Goal: Find specific page/section: Find specific page/section

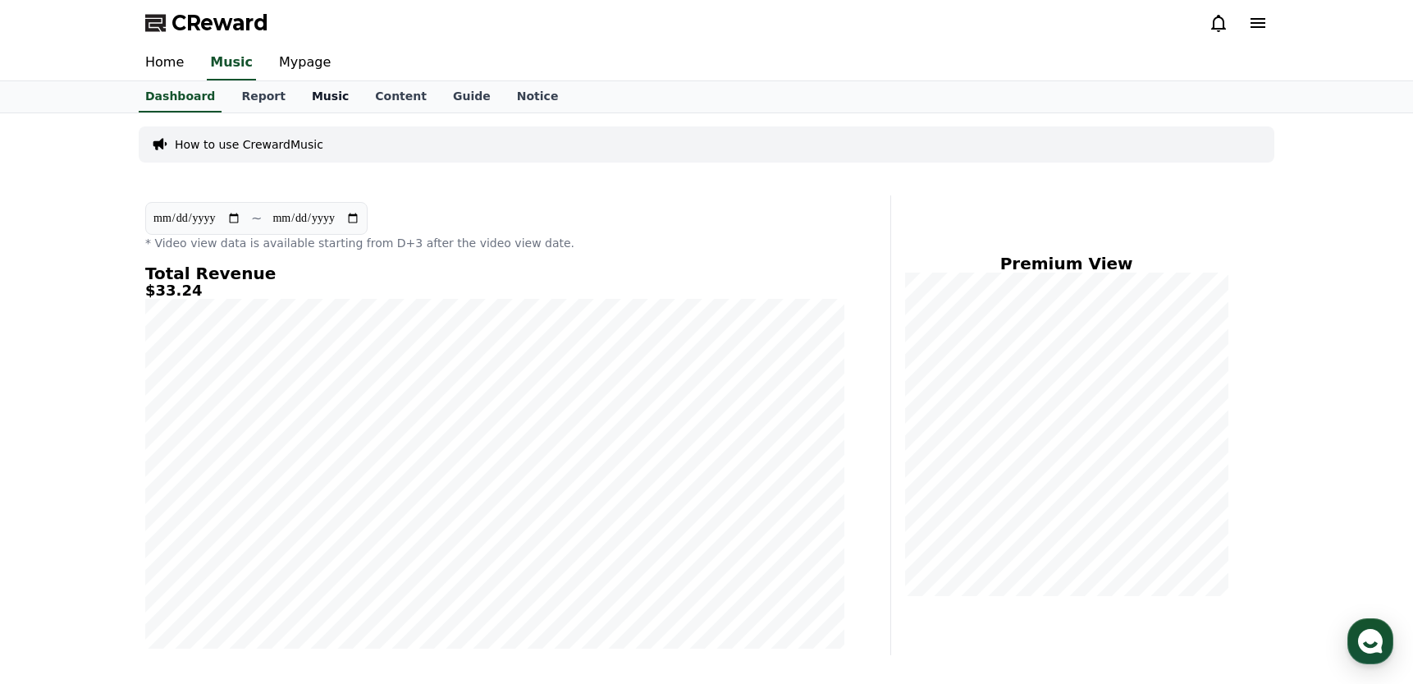
click at [318, 93] on link "Music" at bounding box center [330, 96] width 63 height 31
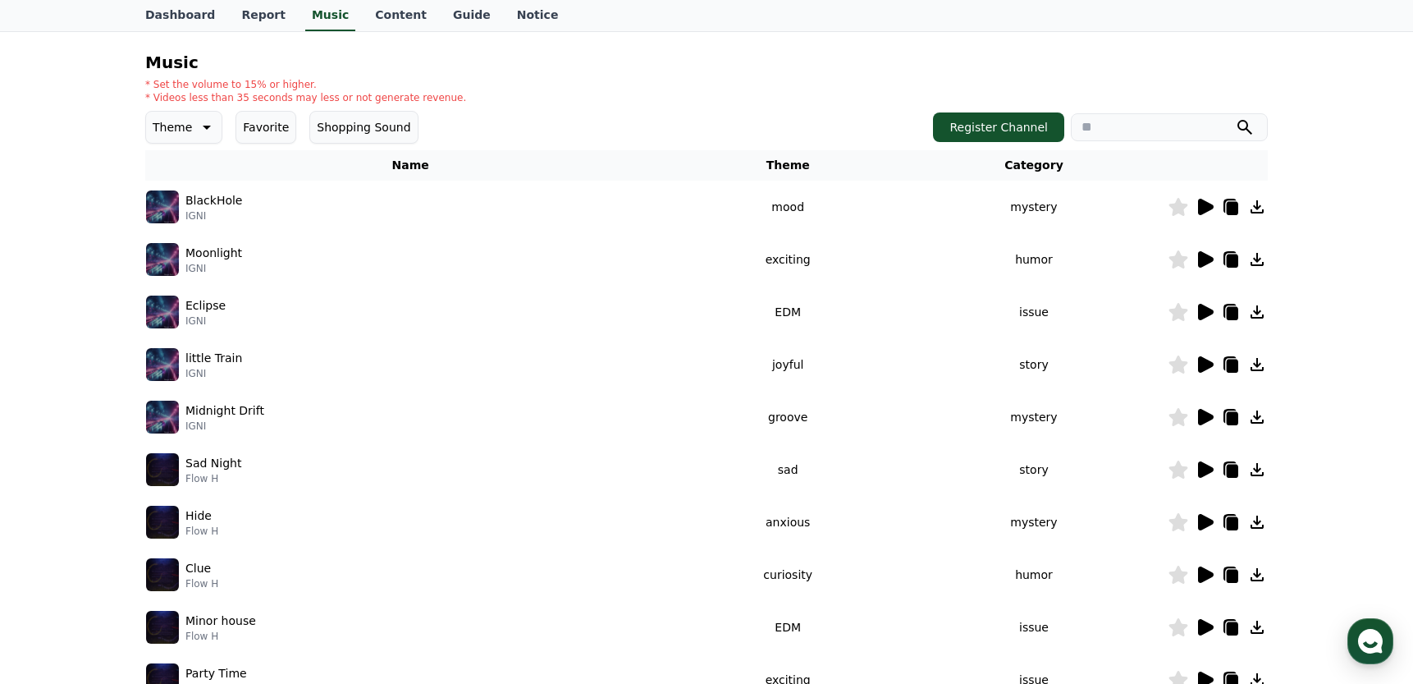
scroll to position [156, 0]
click at [1202, 257] on icon at bounding box center [1206, 258] width 16 height 16
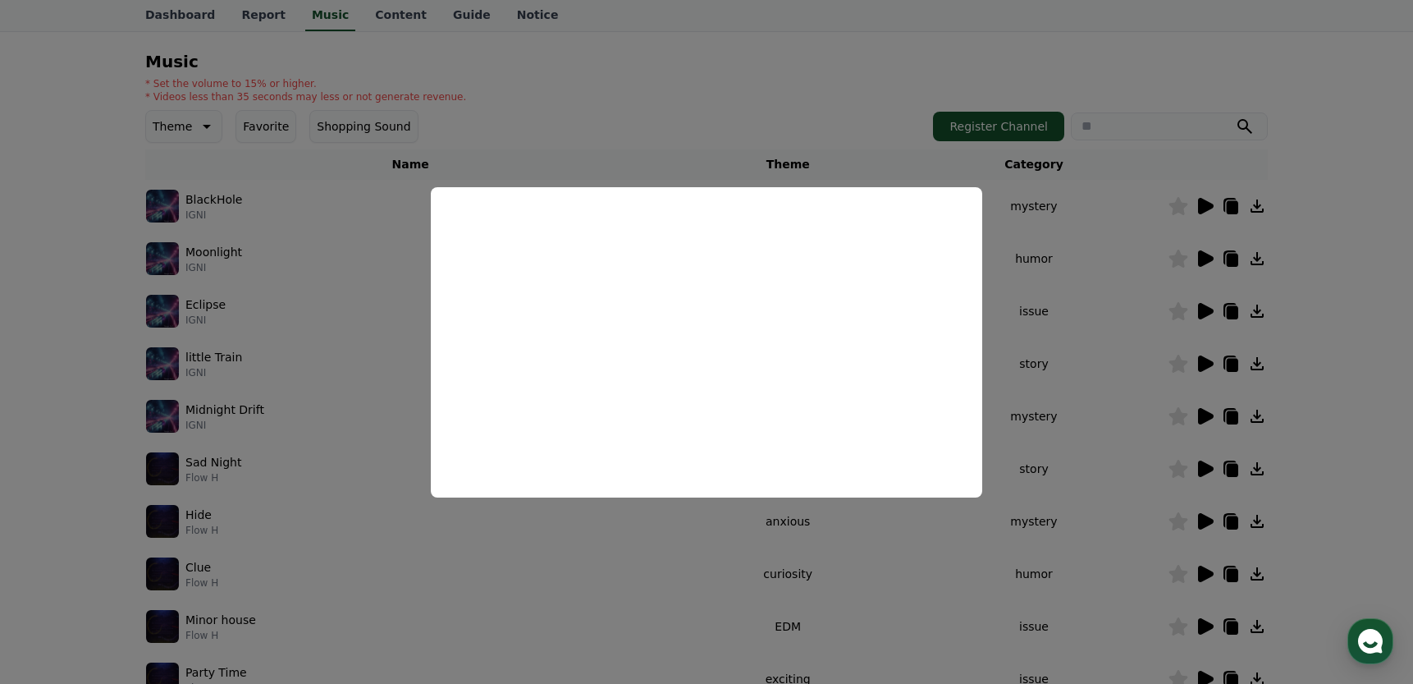
click at [840, 66] on button "close modal" at bounding box center [706, 342] width 1413 height 684
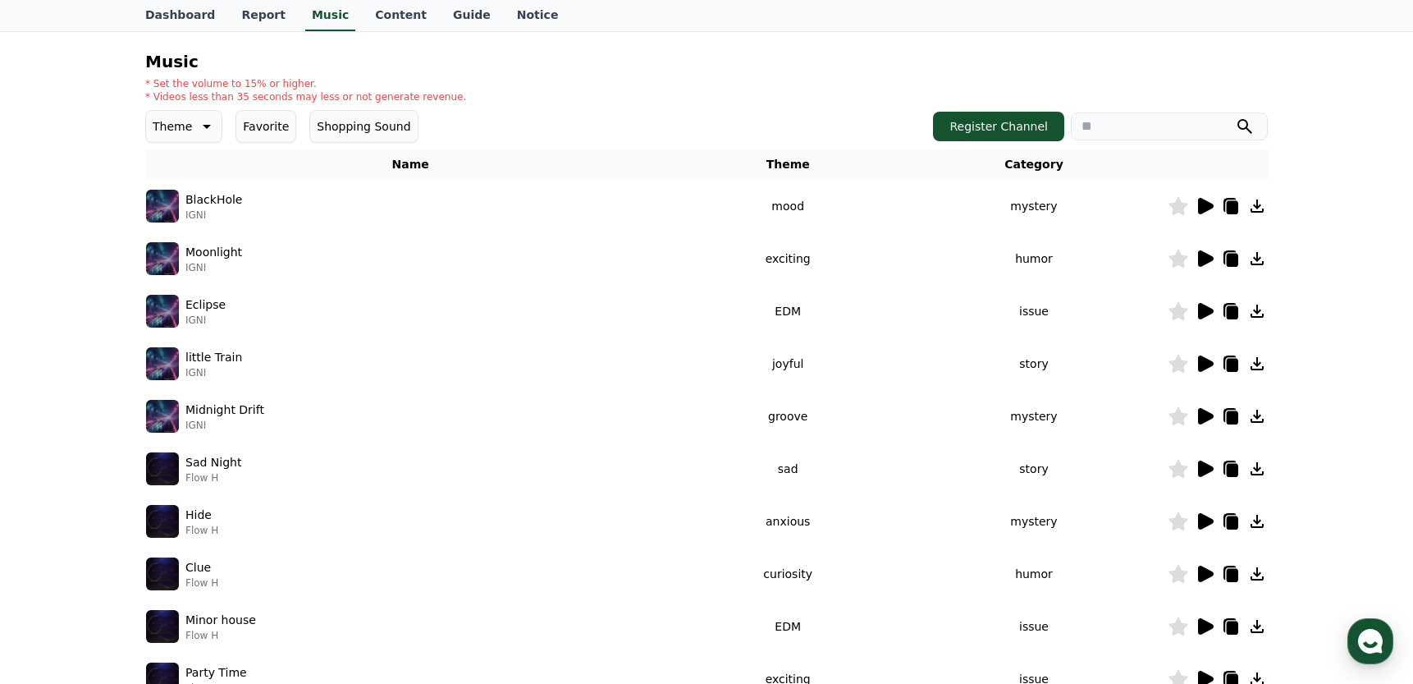
click at [1203, 314] on icon at bounding box center [1206, 311] width 16 height 16
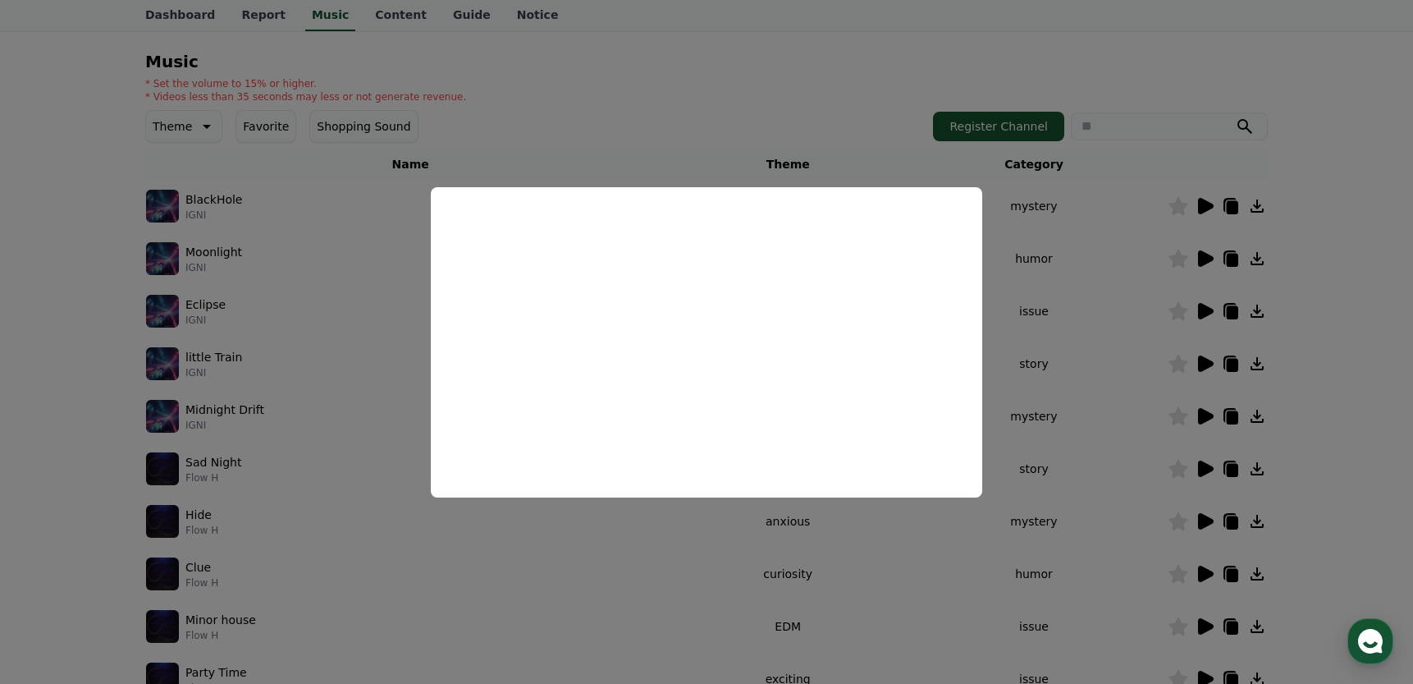
click at [826, 61] on button "close modal" at bounding box center [706, 342] width 1413 height 684
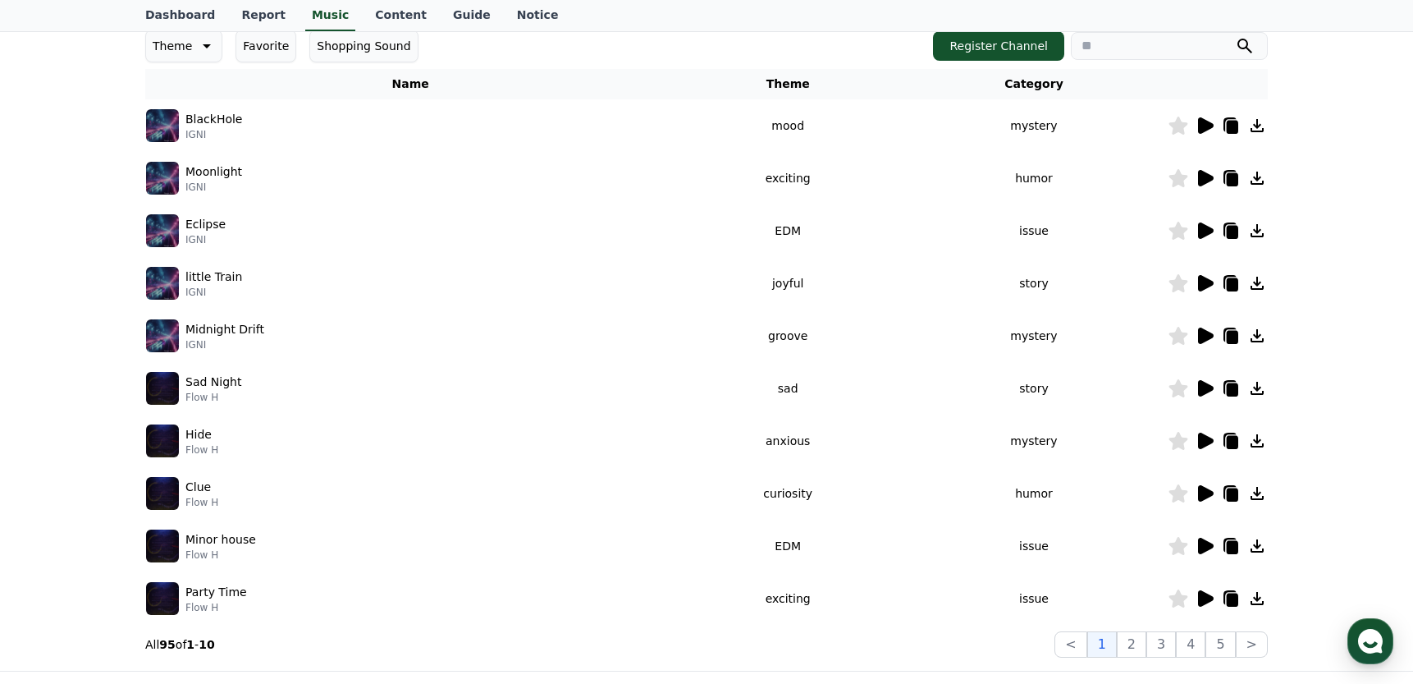
scroll to position [253, 0]
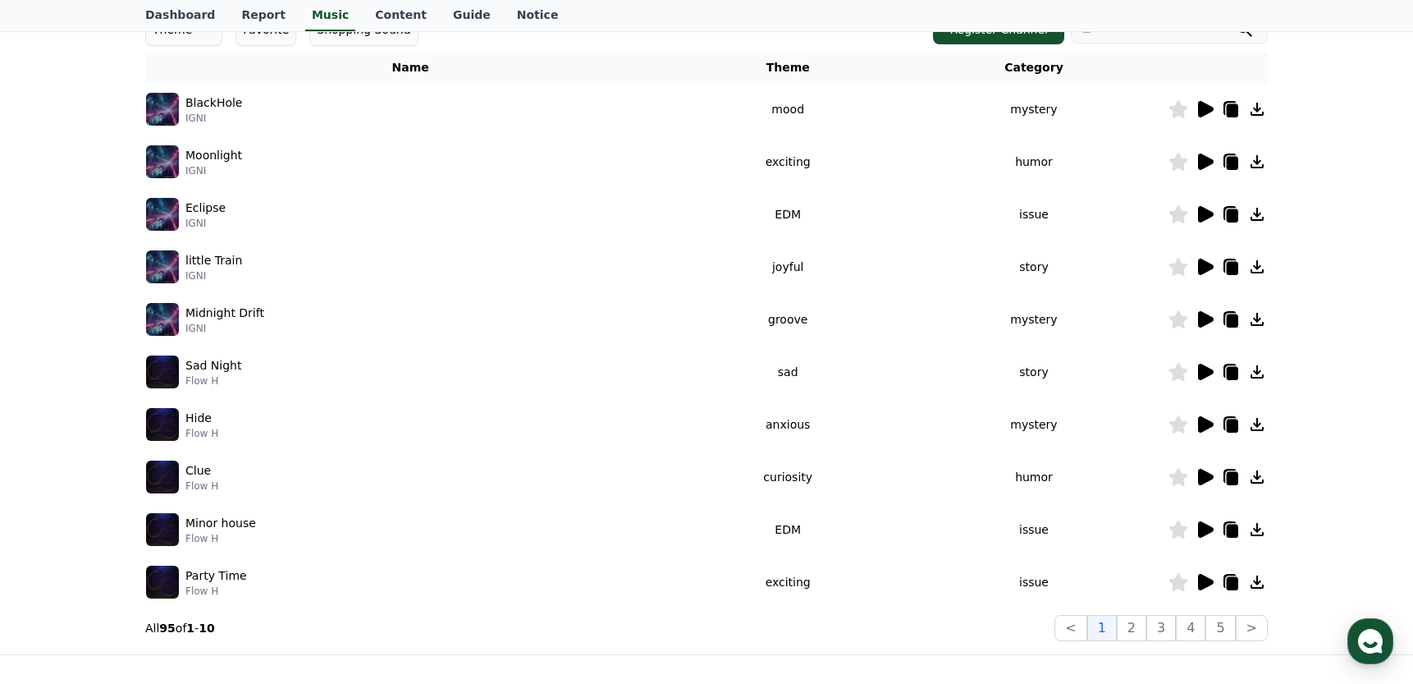
click at [1203, 268] on icon at bounding box center [1206, 267] width 16 height 16
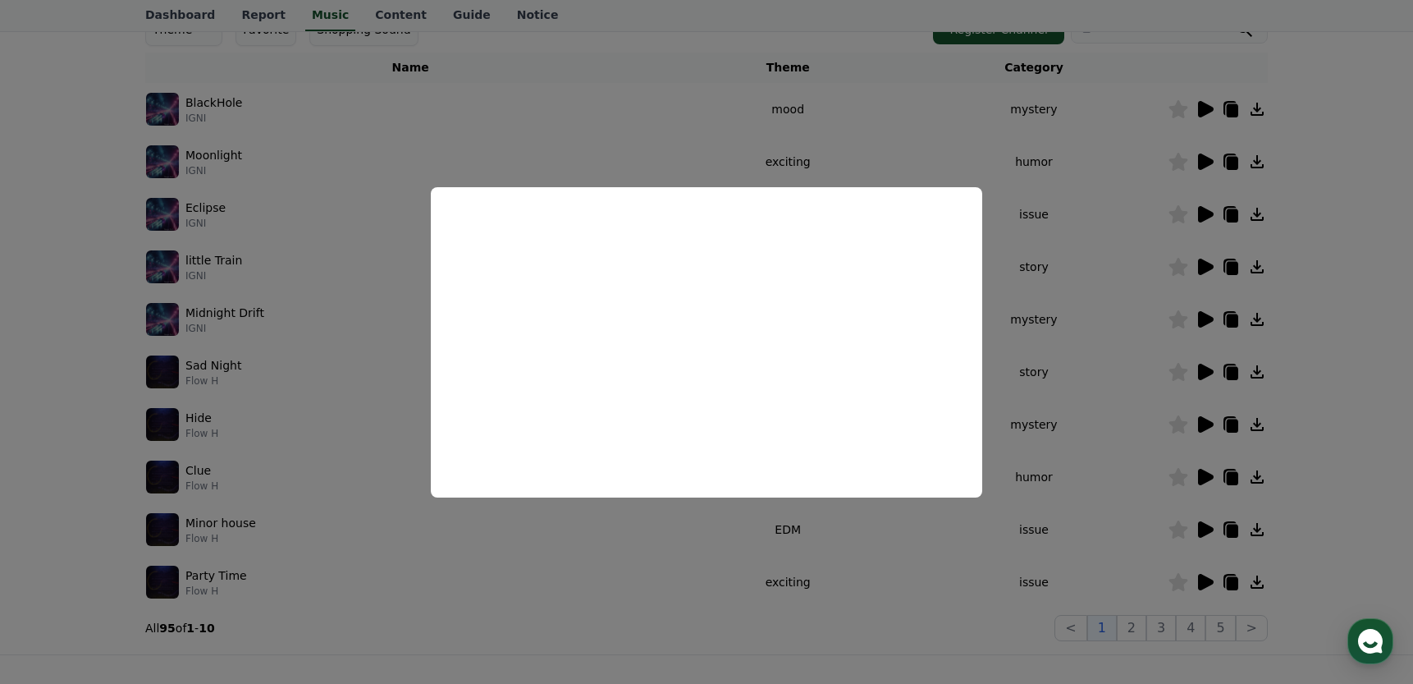
click at [872, 131] on button "close modal" at bounding box center [706, 342] width 1413 height 684
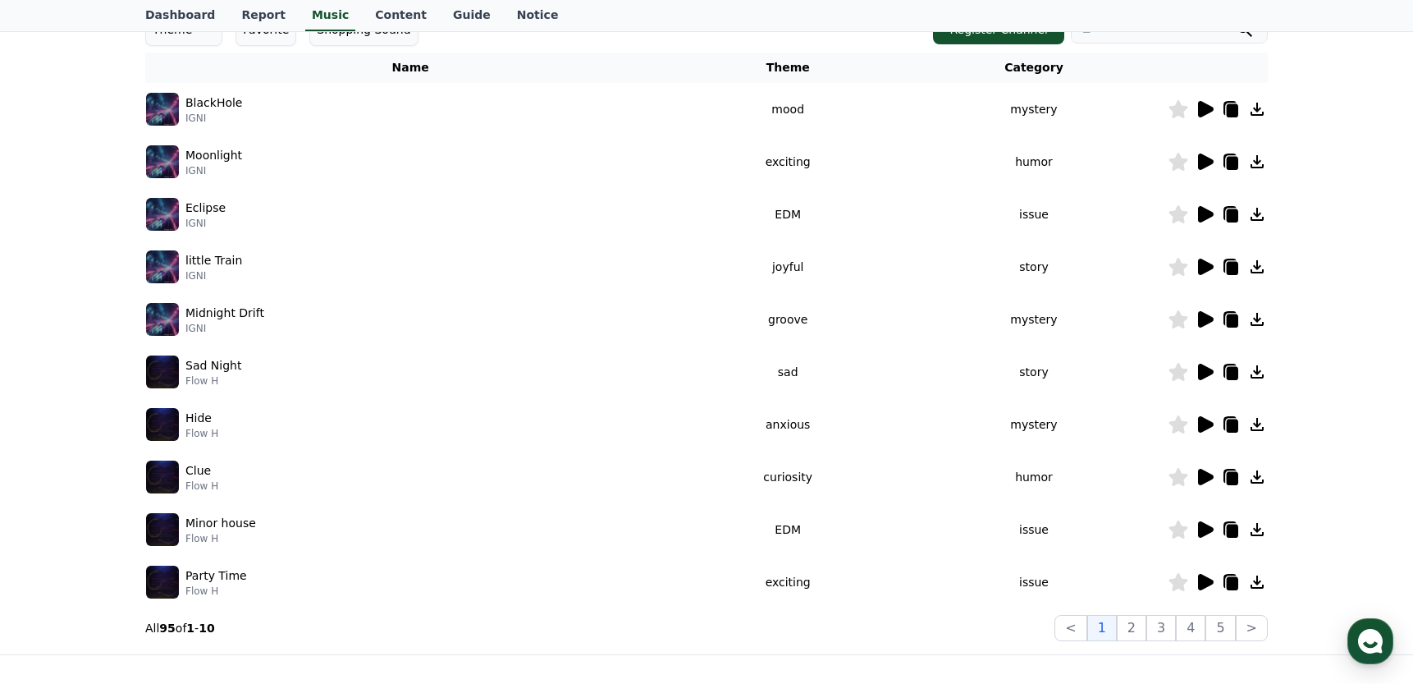
click at [1202, 317] on icon at bounding box center [1206, 319] width 16 height 16
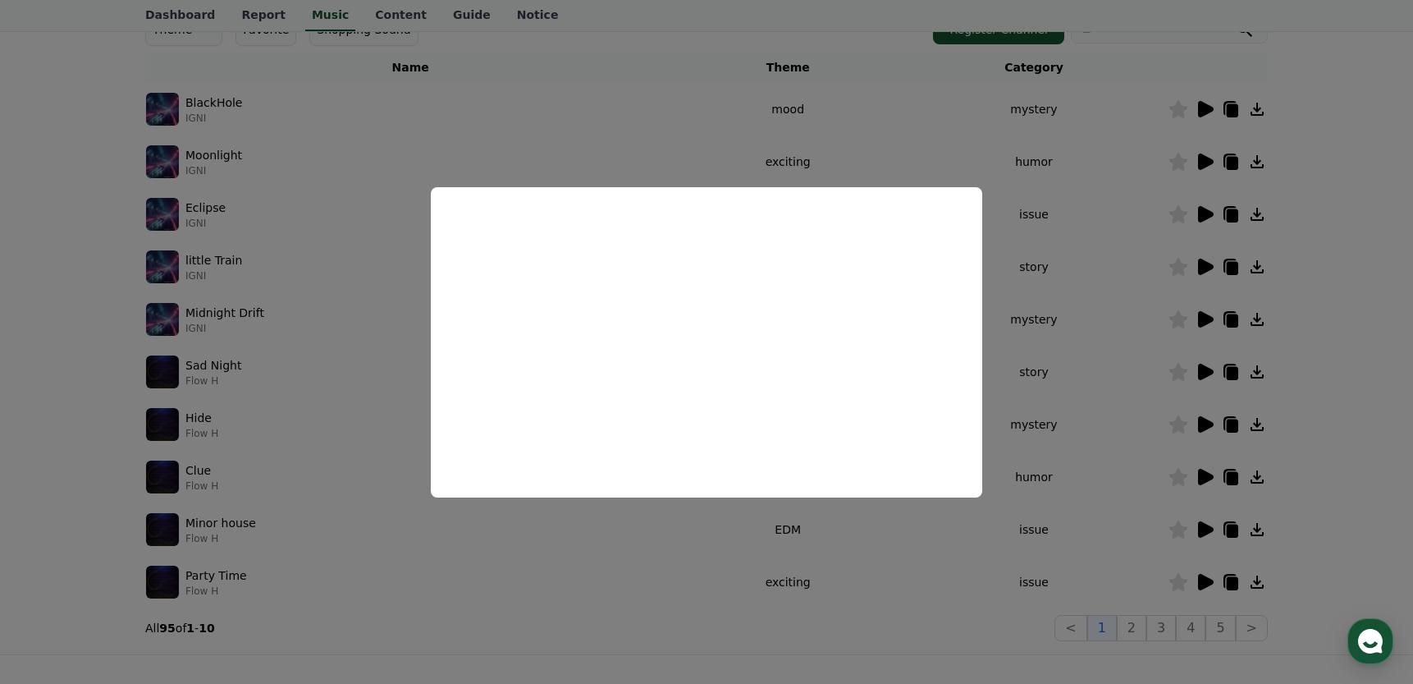
click at [1121, 22] on button "close modal" at bounding box center [706, 342] width 1413 height 684
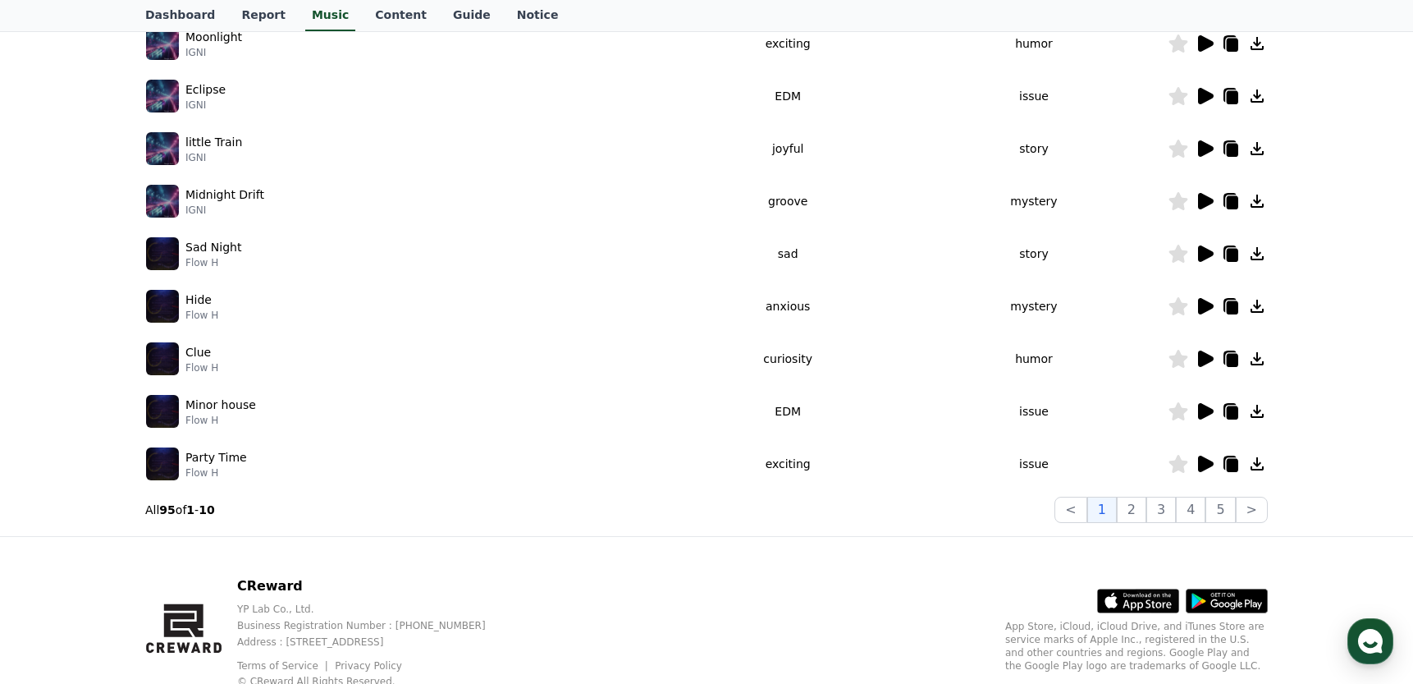
scroll to position [379, 0]
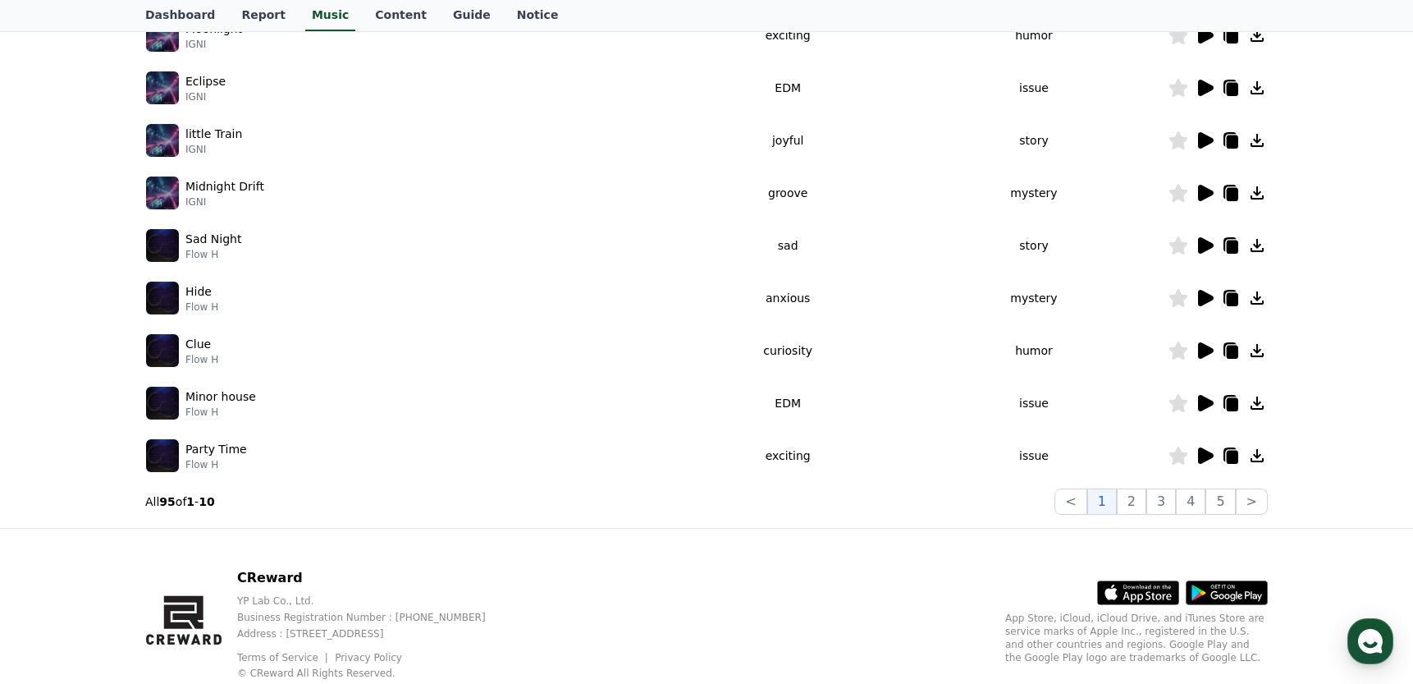
click at [1203, 349] on icon at bounding box center [1206, 350] width 16 height 16
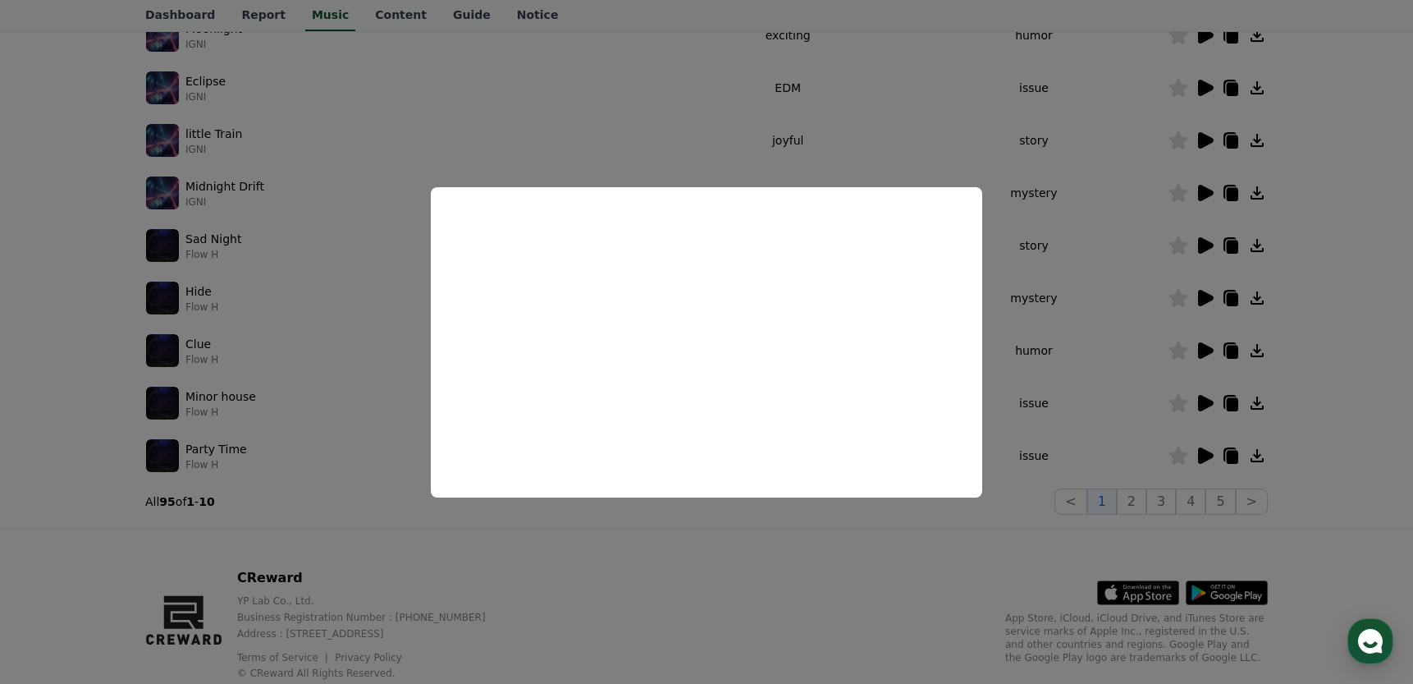
click at [1086, 16] on button "close modal" at bounding box center [706, 342] width 1413 height 684
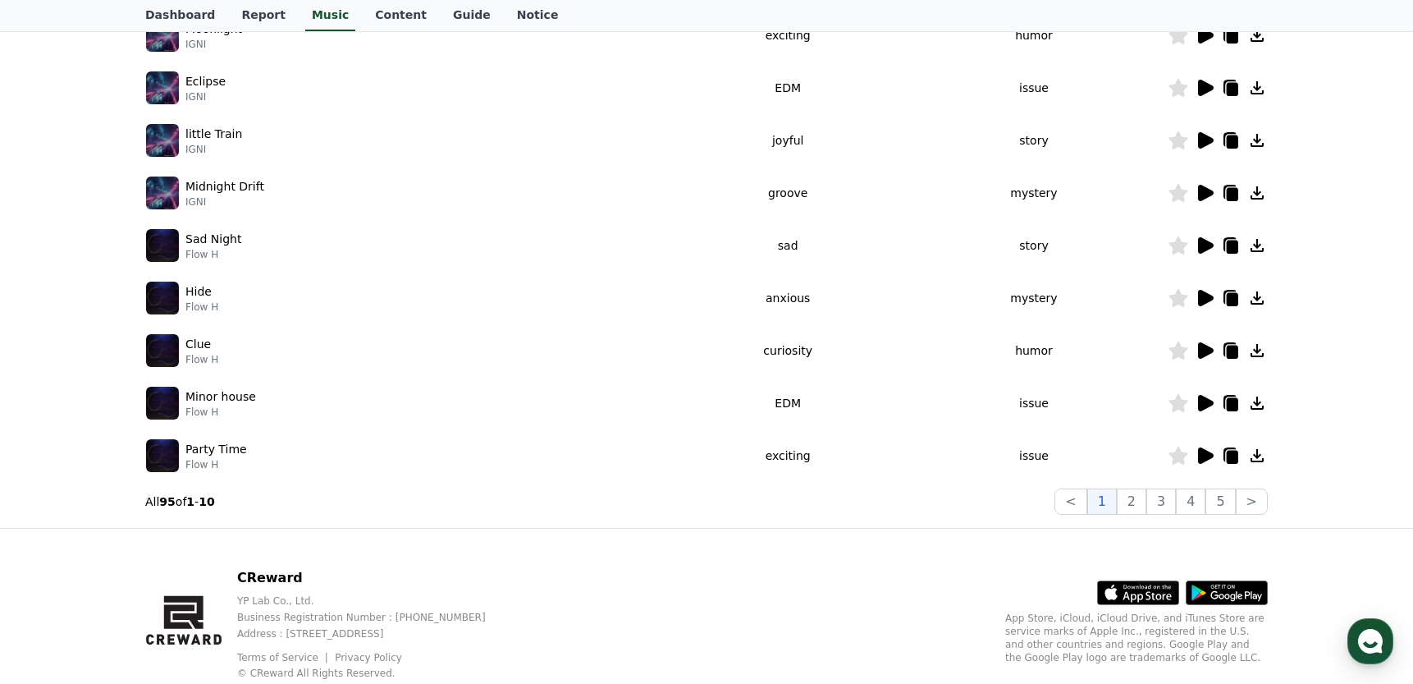
click at [1201, 454] on icon at bounding box center [1206, 455] width 16 height 16
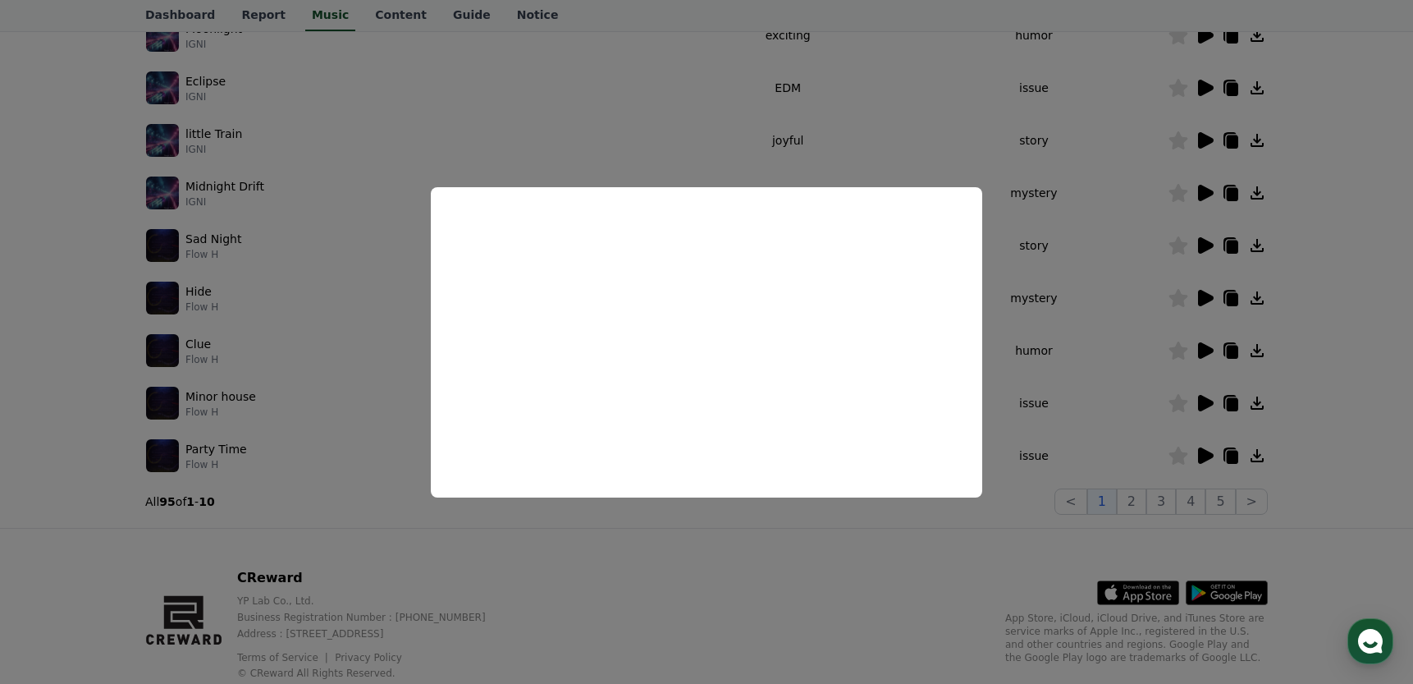
click at [1125, 28] on button "close modal" at bounding box center [706, 342] width 1413 height 684
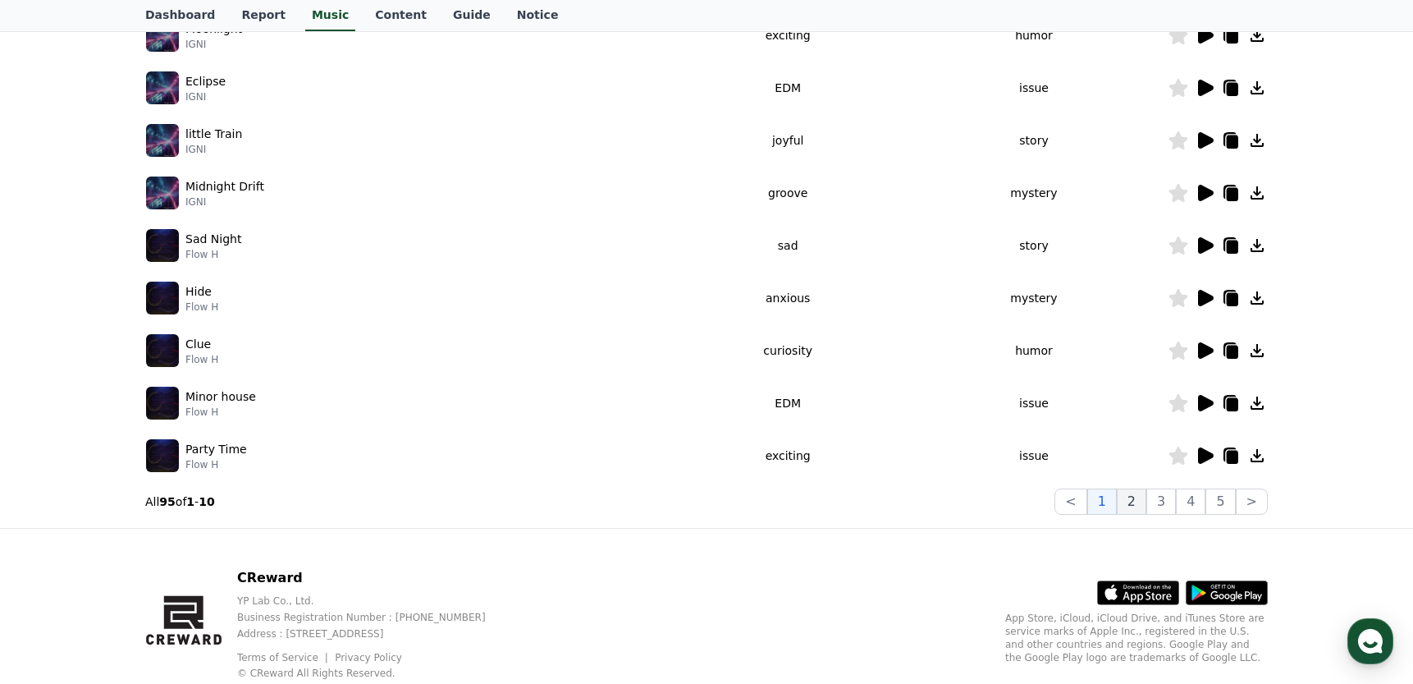
click at [1134, 498] on button "2" at bounding box center [1132, 501] width 30 height 26
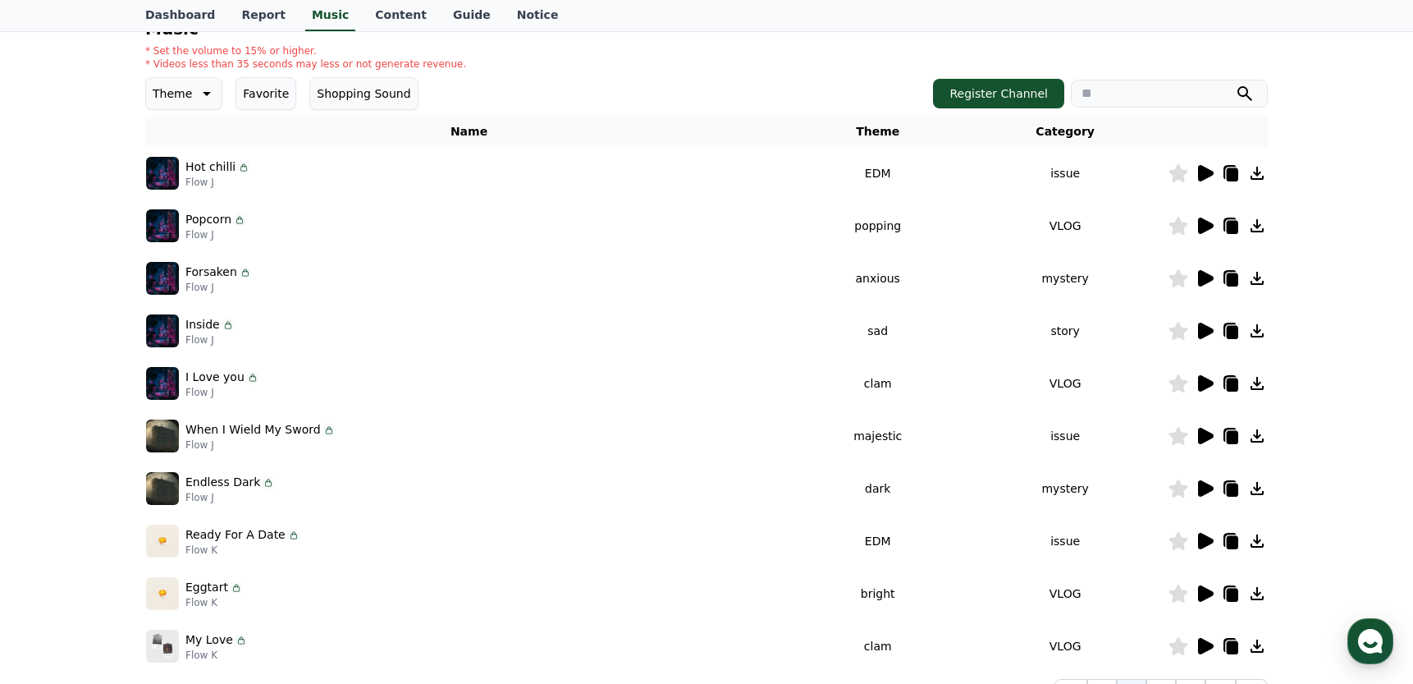
scroll to position [194, 0]
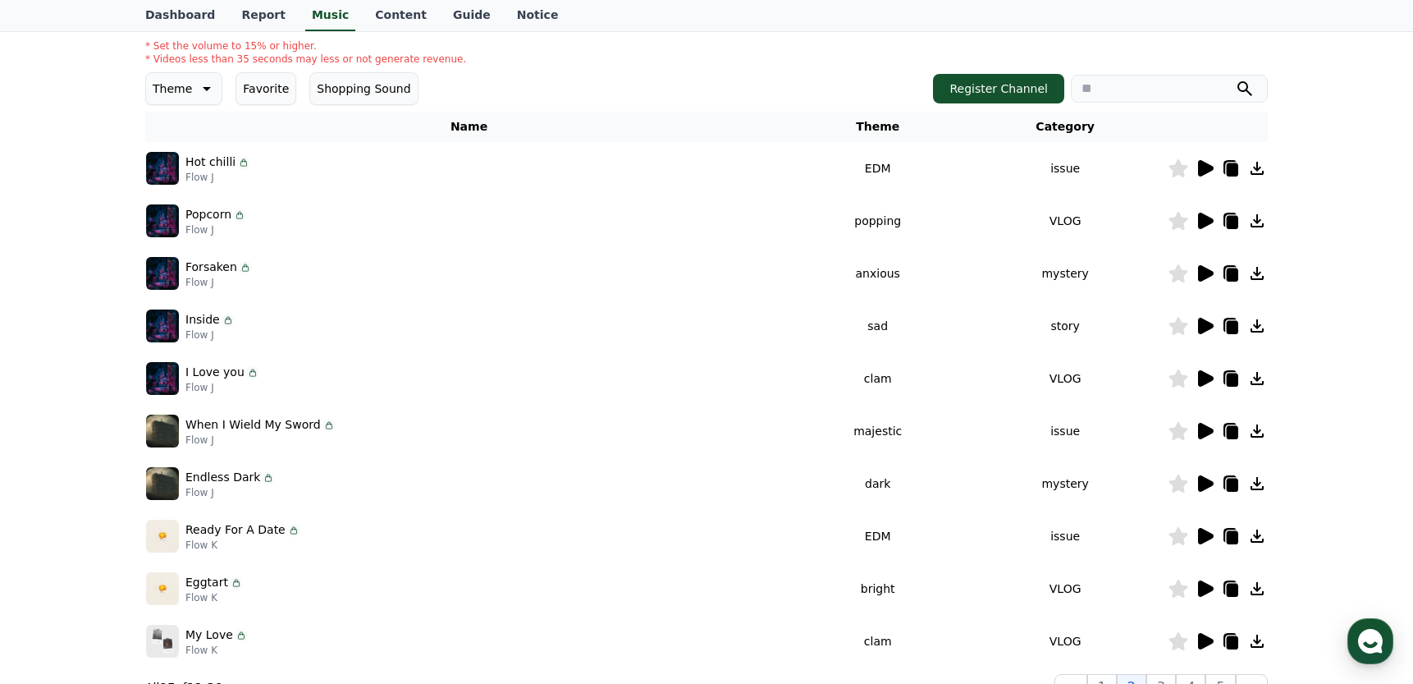
click at [1204, 215] on icon at bounding box center [1206, 221] width 16 height 16
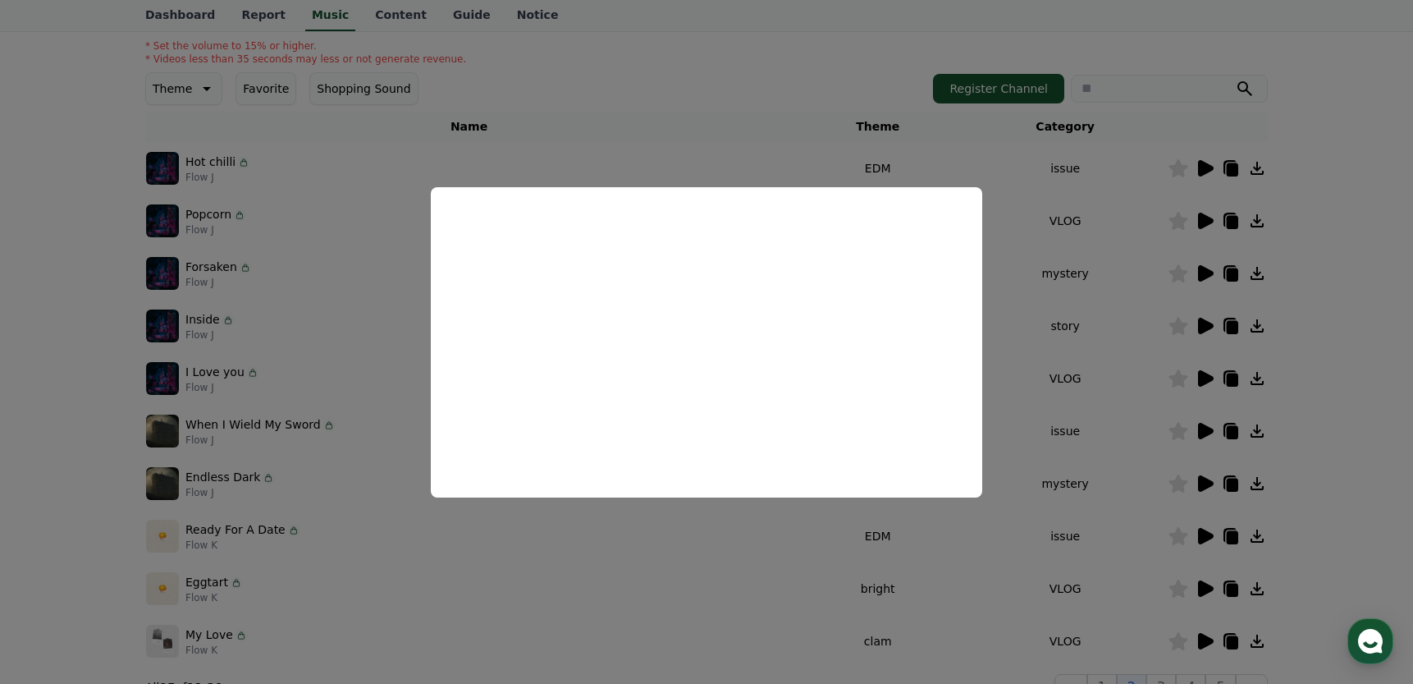
click at [805, 54] on button "close modal" at bounding box center [706, 342] width 1413 height 684
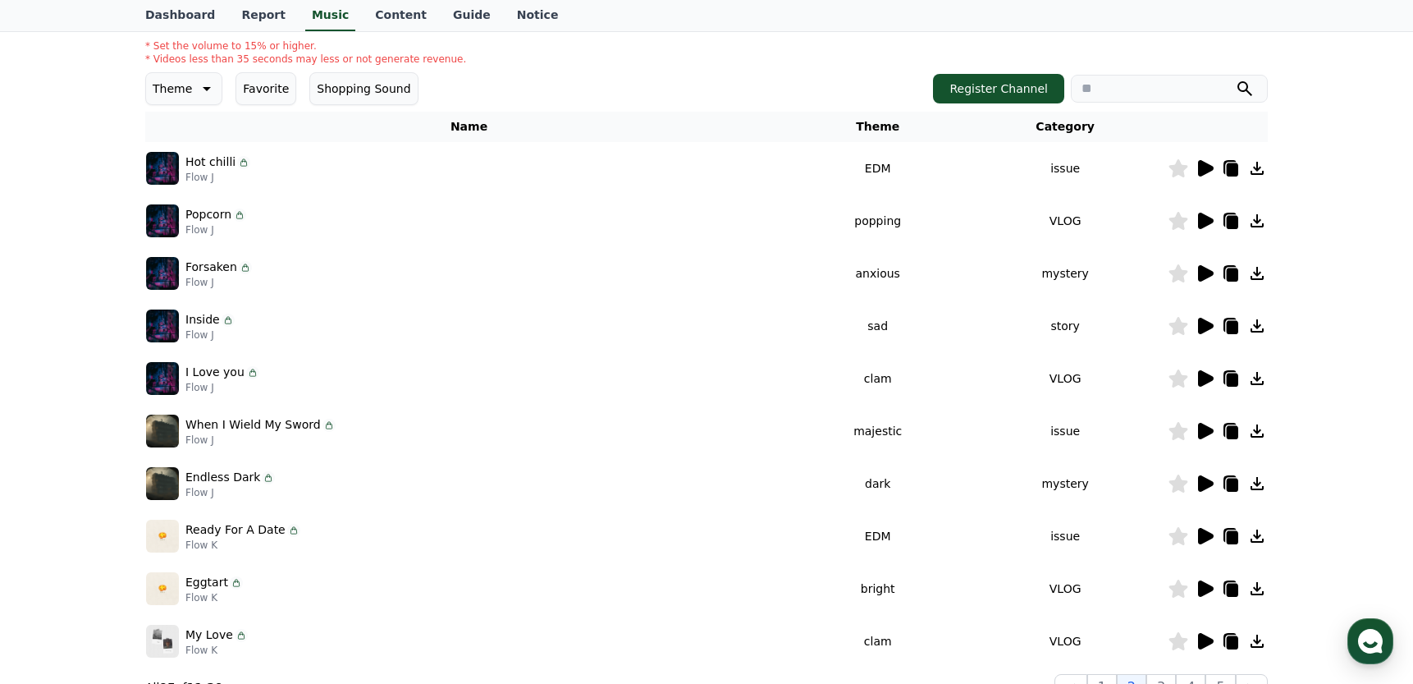
click at [1205, 268] on icon at bounding box center [1206, 273] width 16 height 16
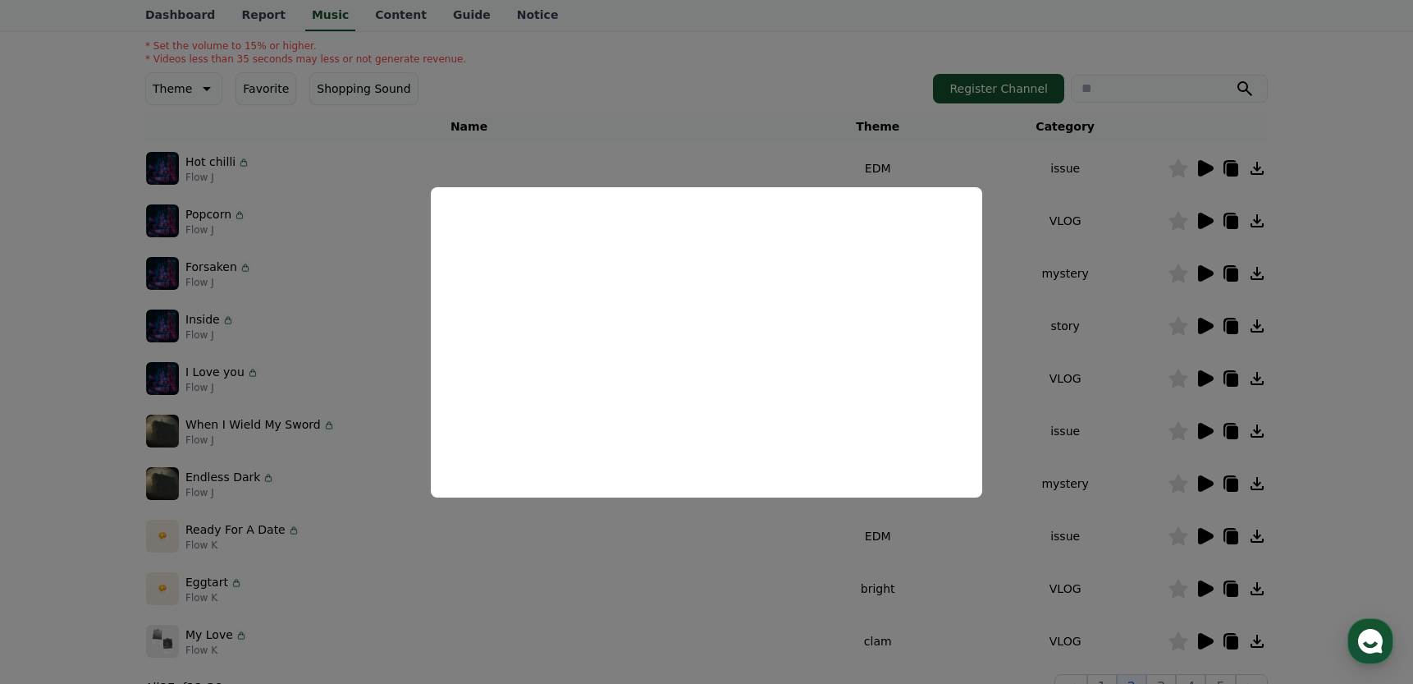
click at [767, 51] on button "close modal" at bounding box center [706, 342] width 1413 height 684
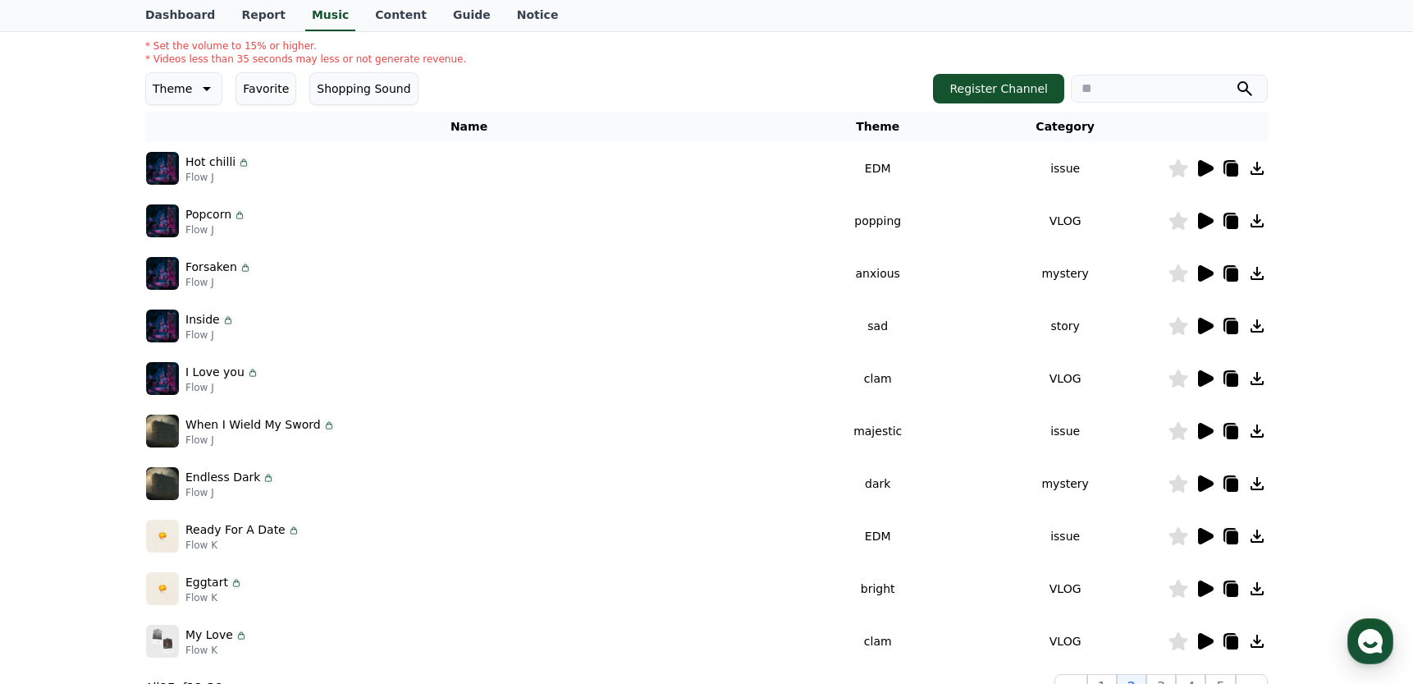
click at [1202, 264] on icon at bounding box center [1205, 273] width 20 height 20
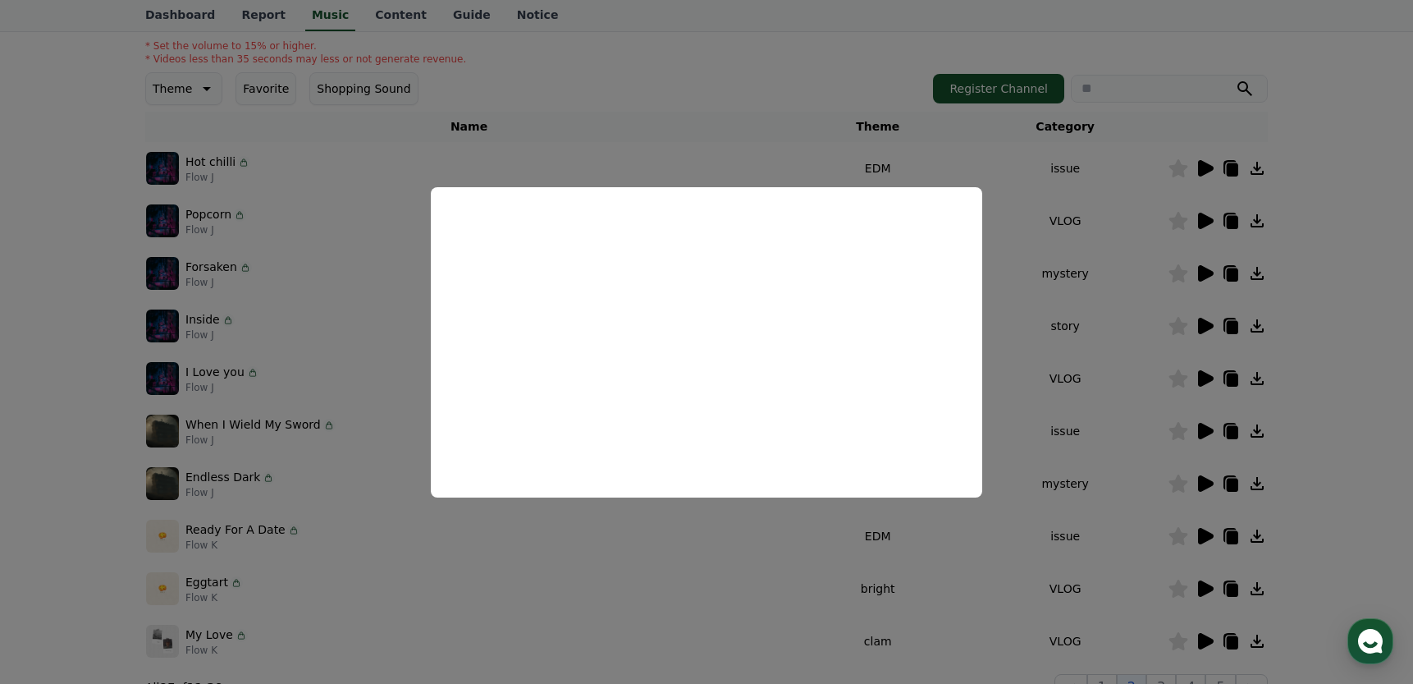
click at [762, 75] on button "close modal" at bounding box center [706, 342] width 1413 height 684
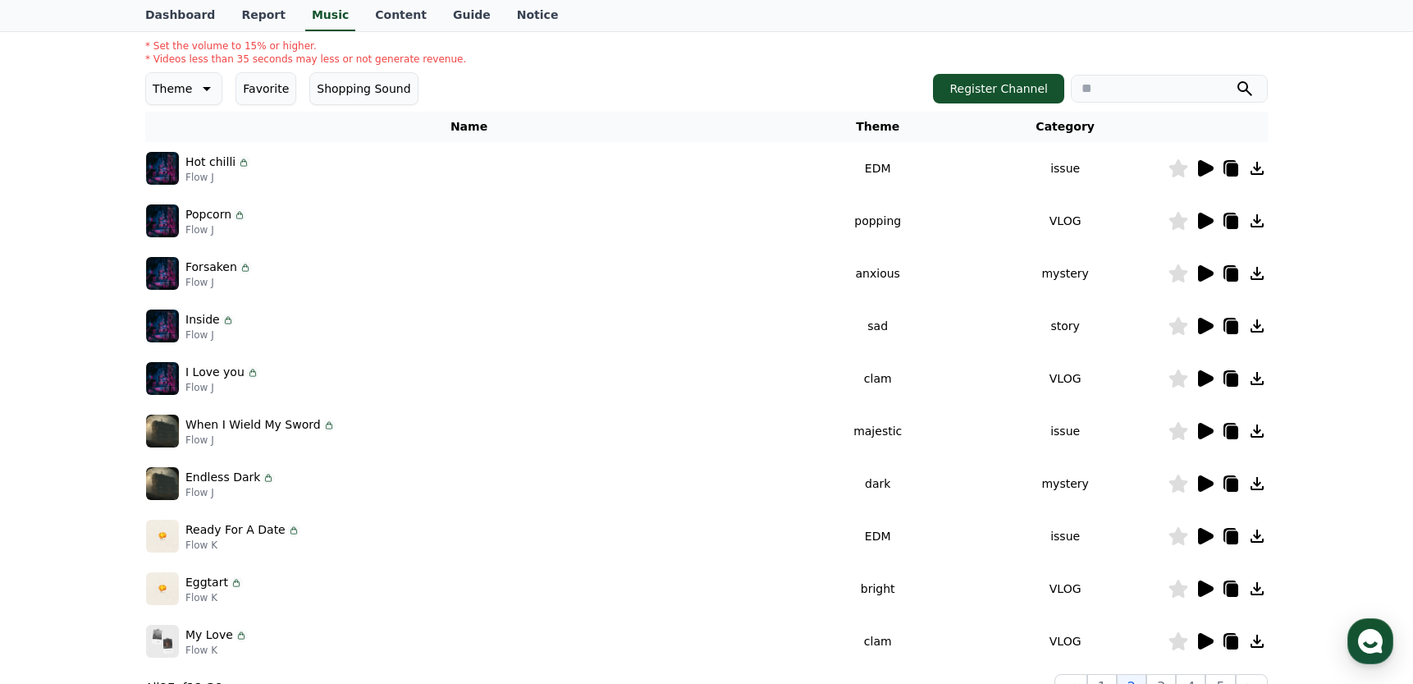
click at [1202, 375] on icon at bounding box center [1206, 378] width 16 height 16
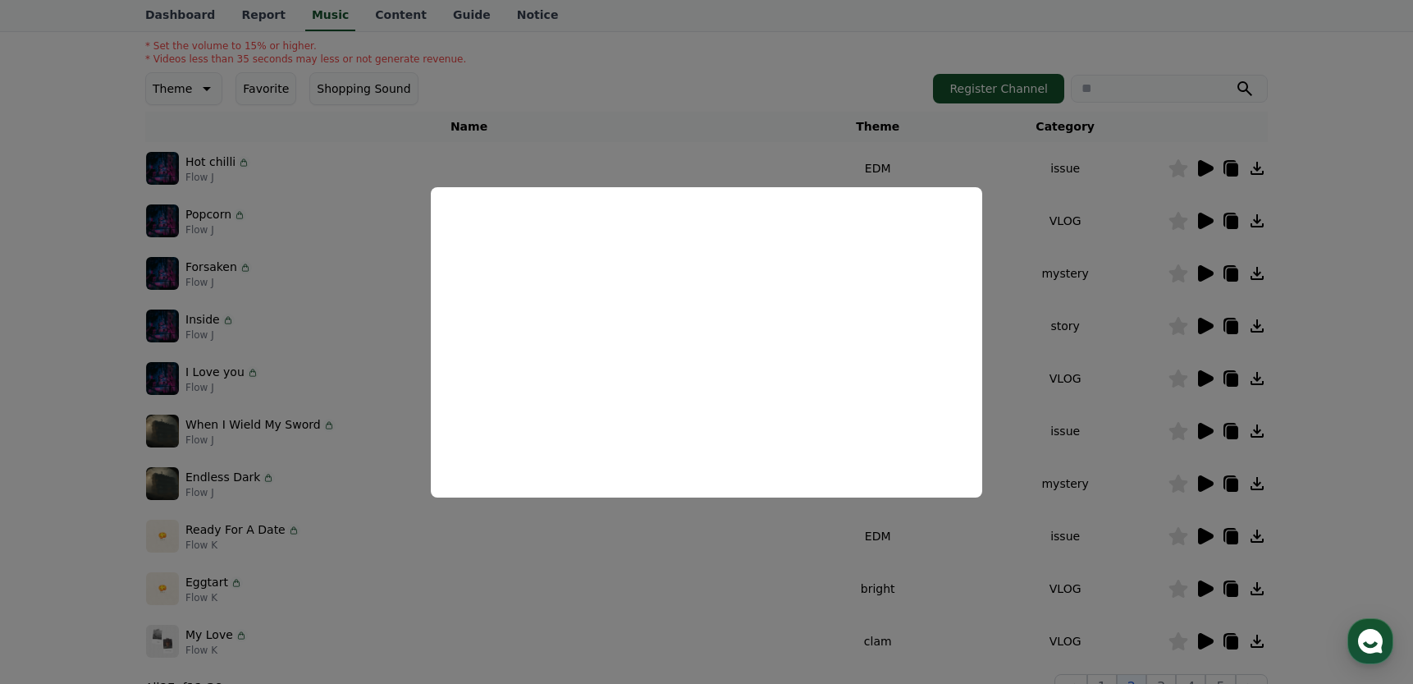
click at [1119, 25] on button "close modal" at bounding box center [706, 342] width 1413 height 684
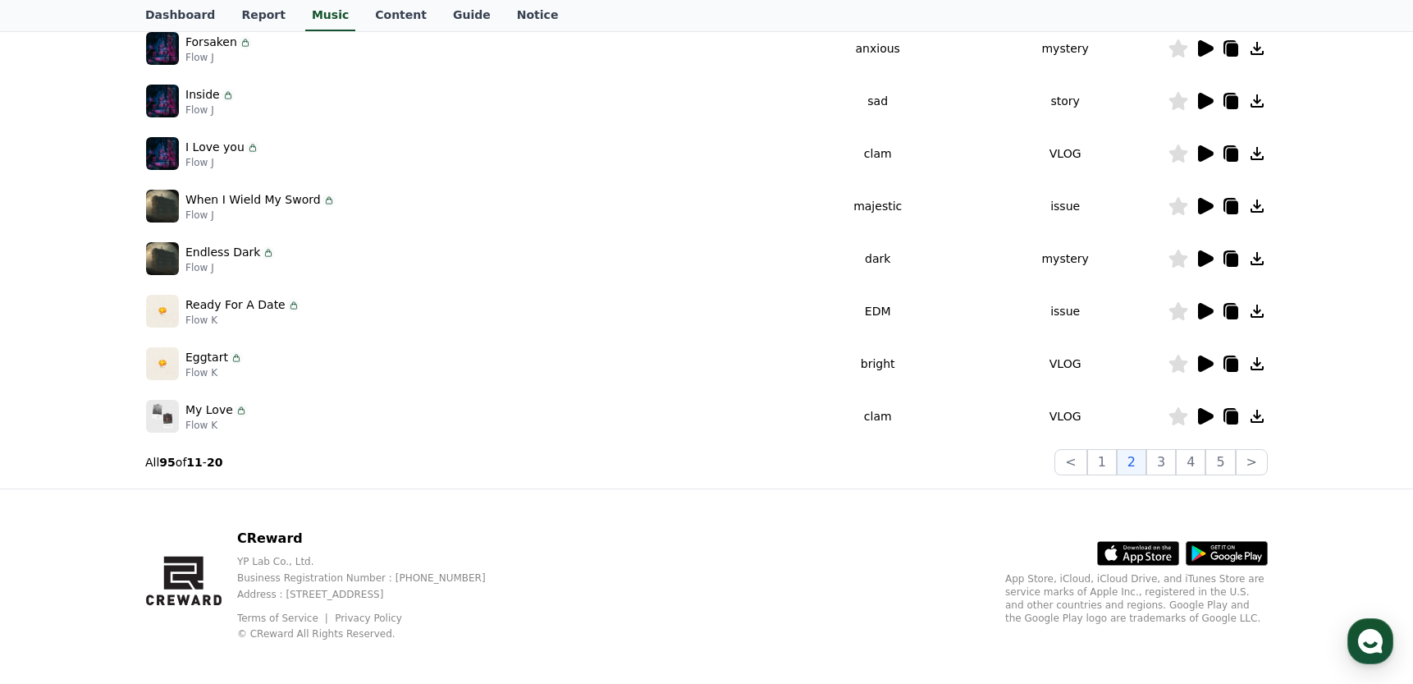
scroll to position [428, 0]
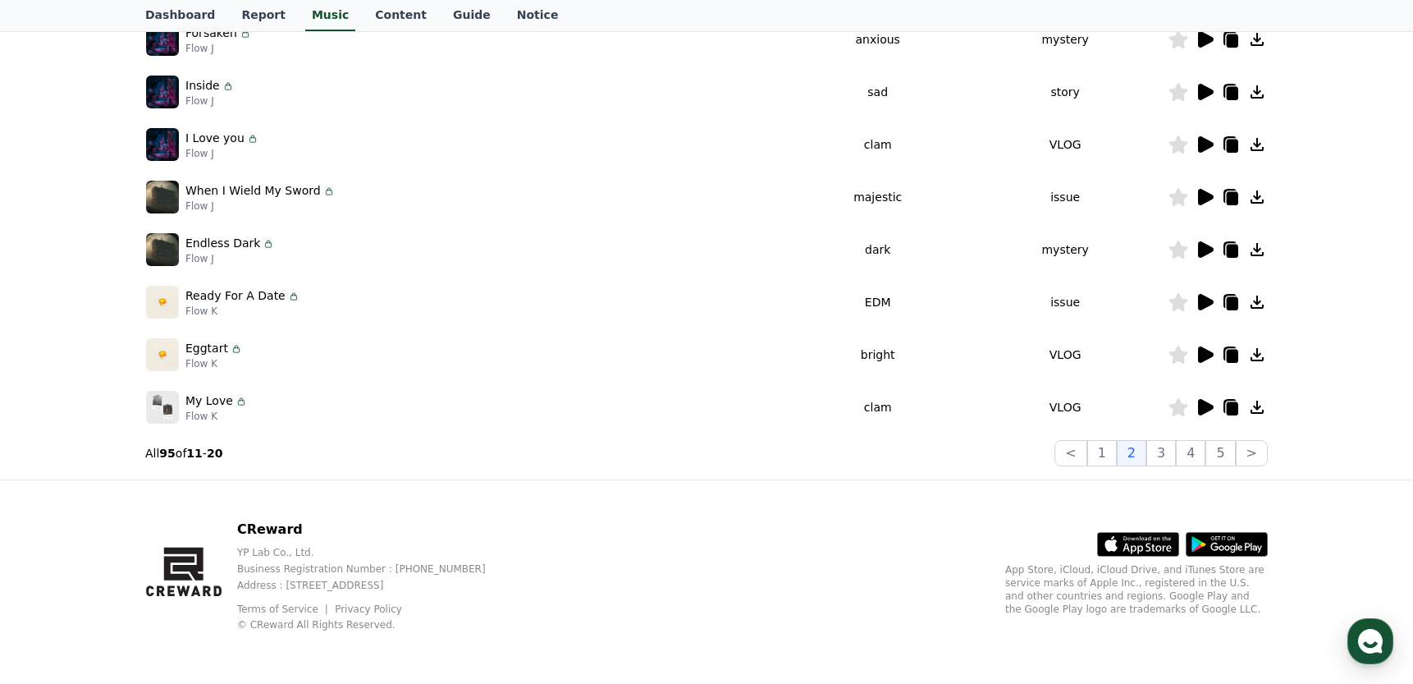
click at [1203, 195] on icon at bounding box center [1206, 197] width 16 height 16
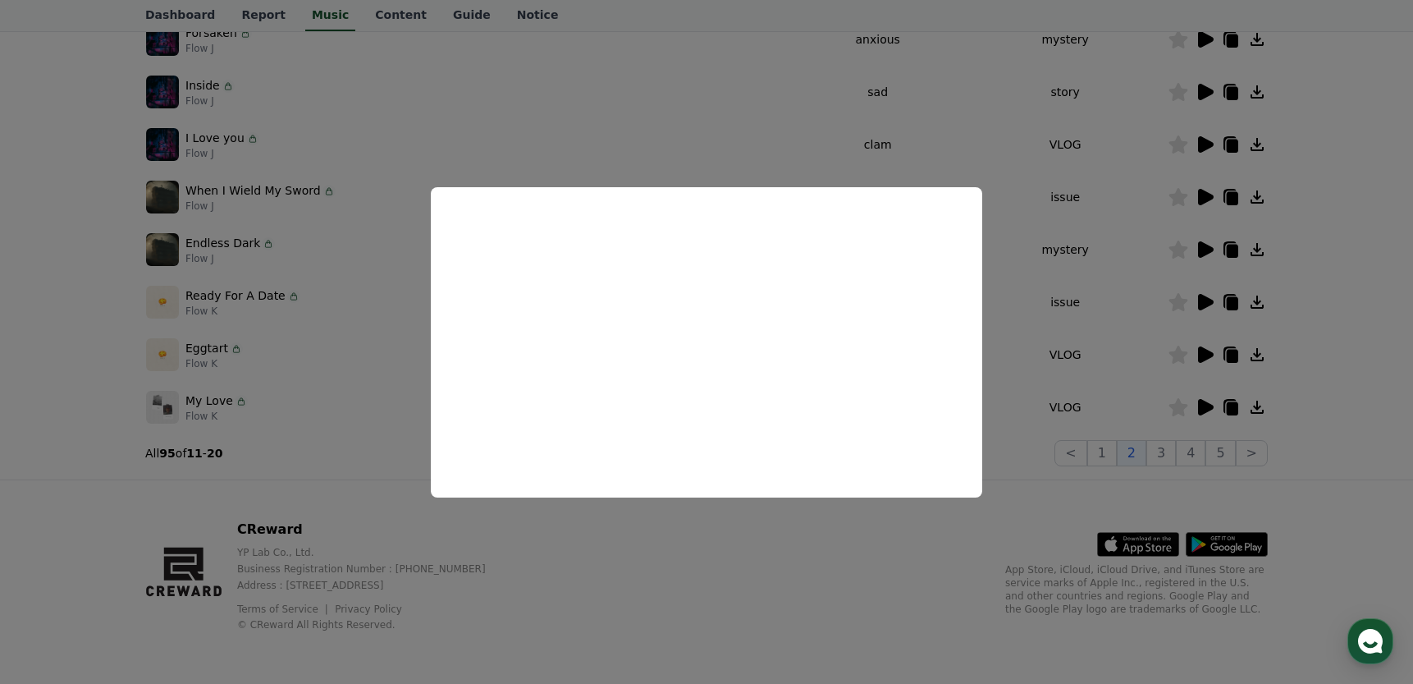
click at [712, 545] on button "close modal" at bounding box center [706, 342] width 1413 height 684
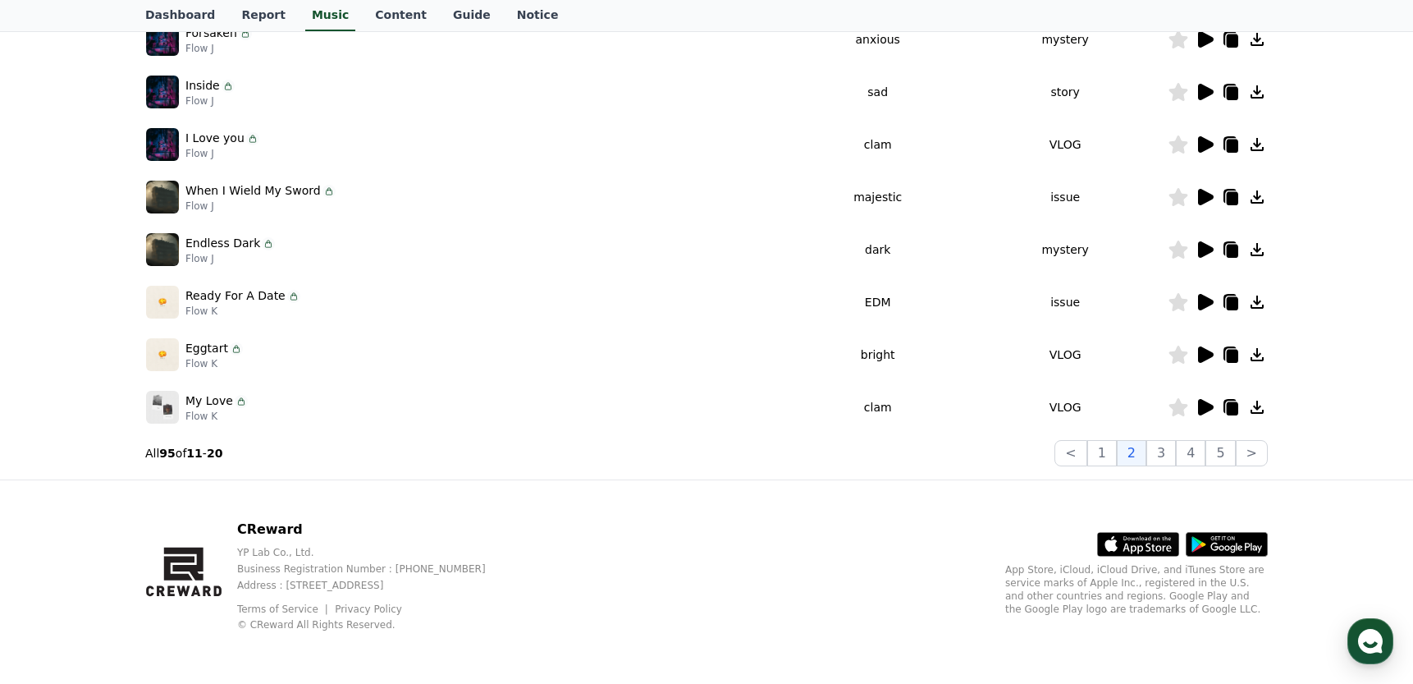
click at [1201, 299] on icon at bounding box center [1206, 302] width 16 height 16
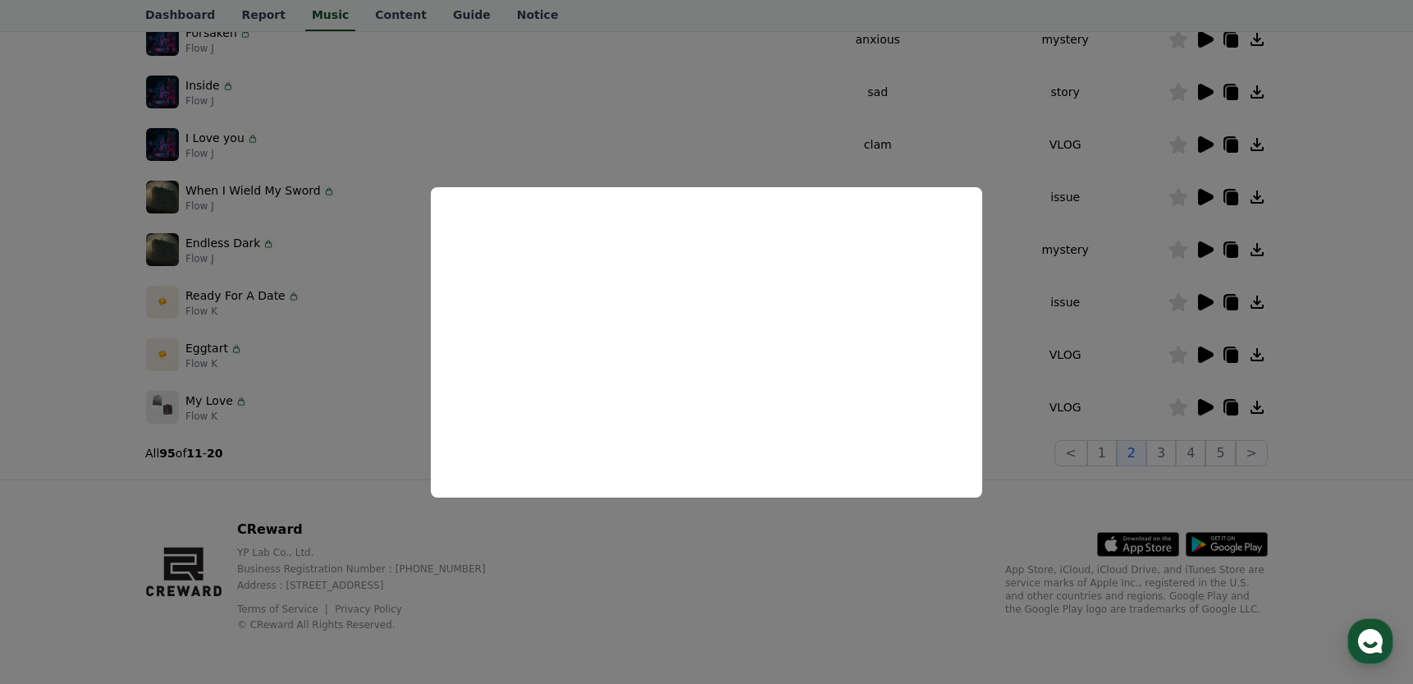
click at [793, 570] on button "close modal" at bounding box center [706, 342] width 1413 height 684
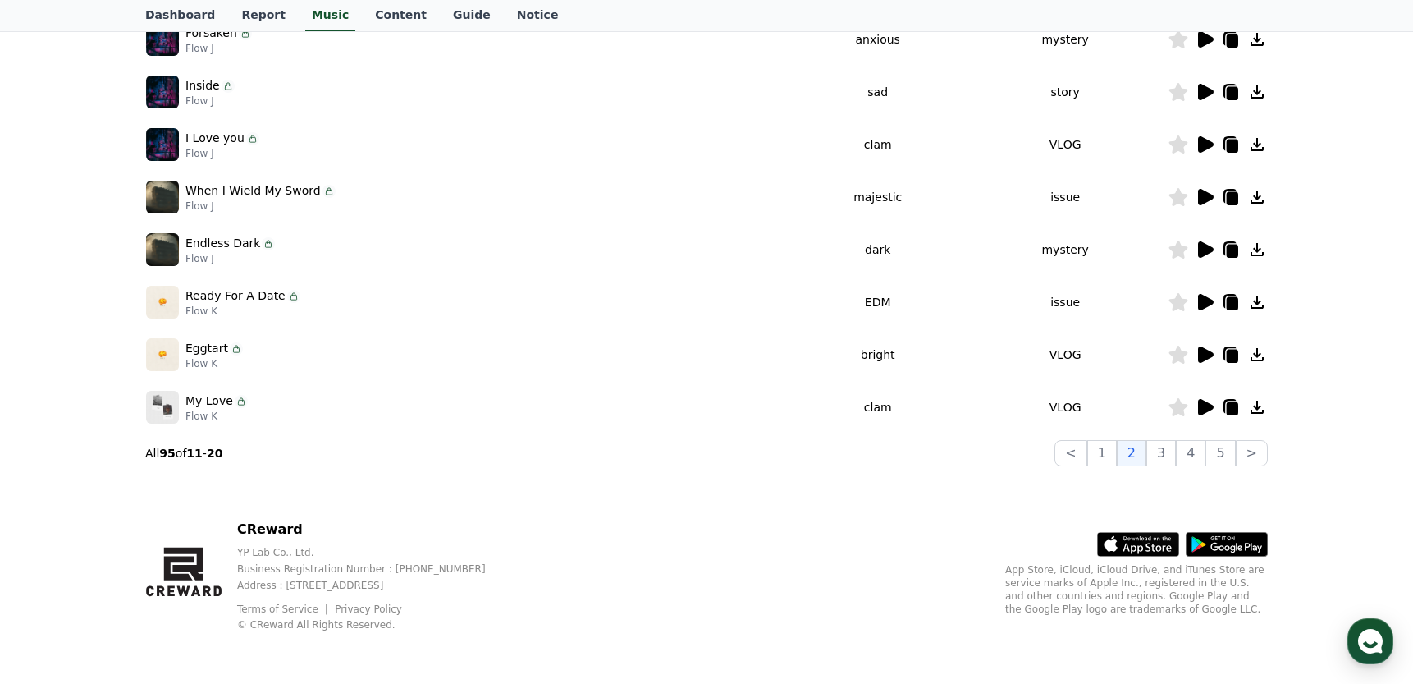
click at [1202, 350] on icon at bounding box center [1206, 354] width 16 height 16
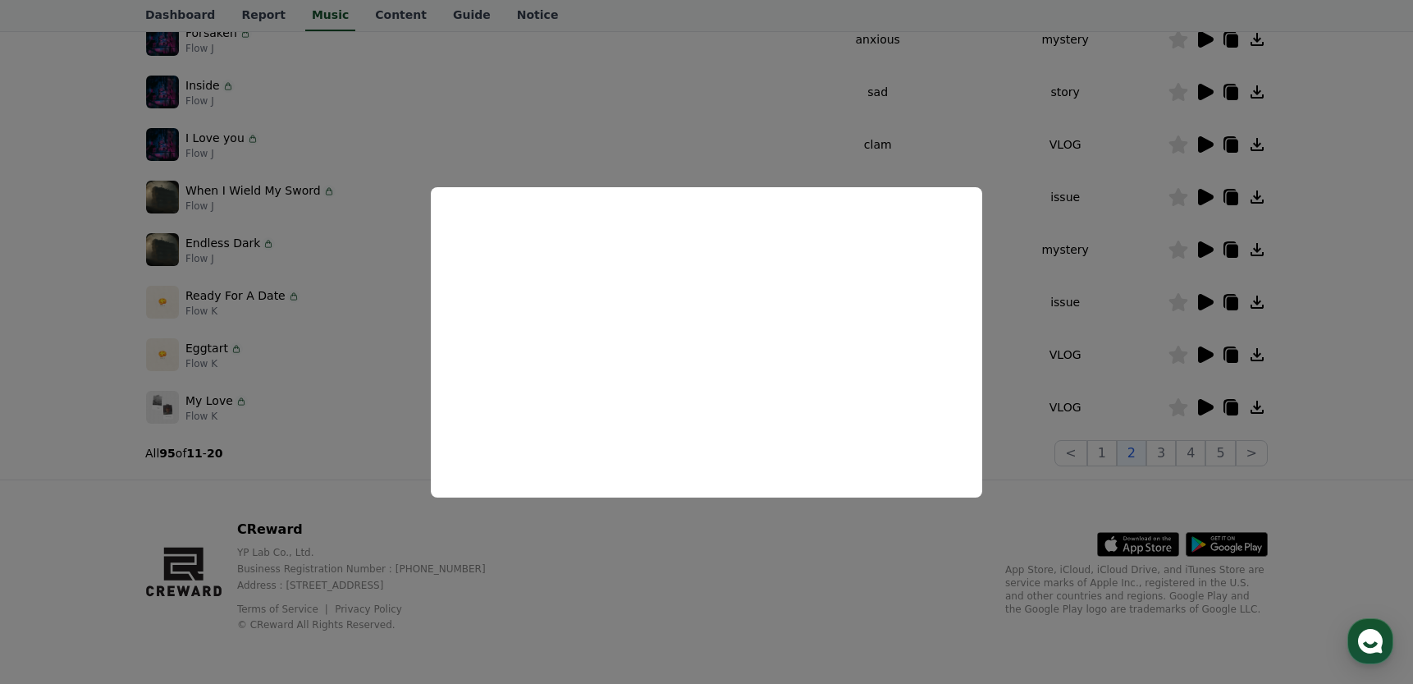
click at [773, 538] on button "close modal" at bounding box center [706, 342] width 1413 height 684
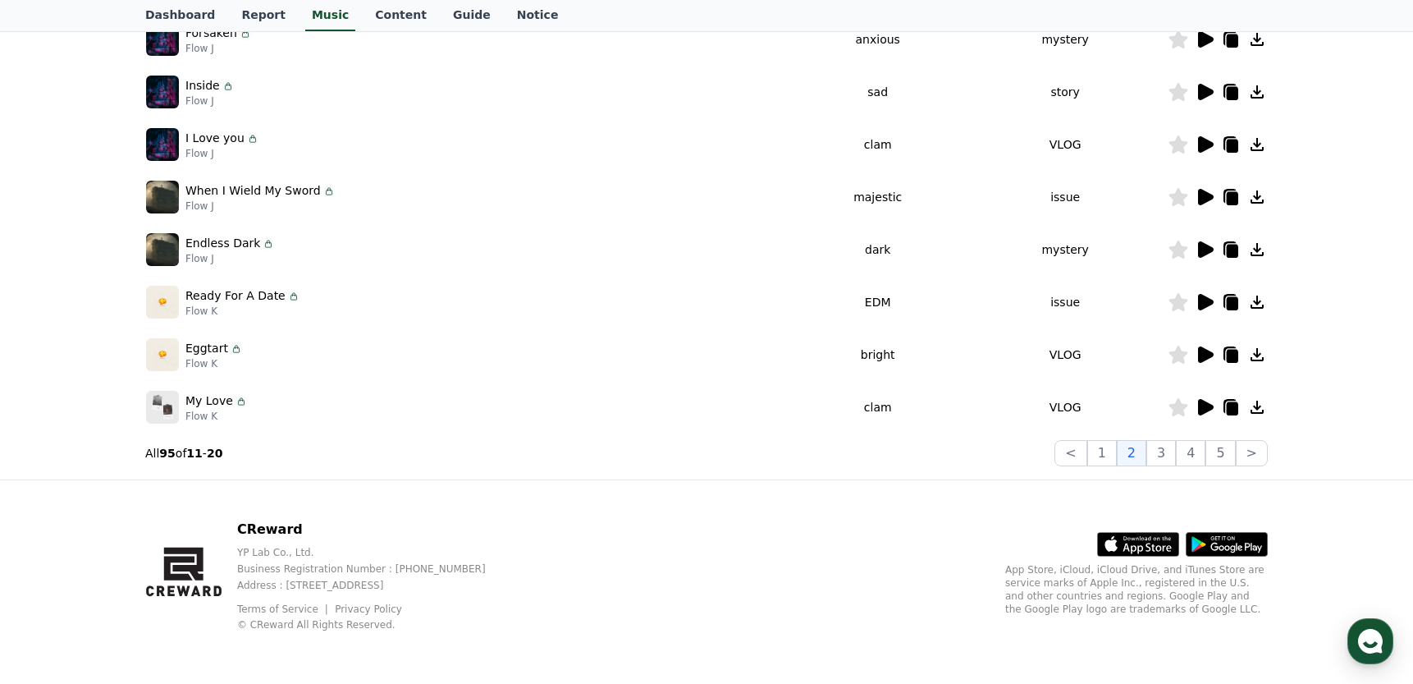
click at [1203, 405] on icon at bounding box center [1206, 407] width 16 height 16
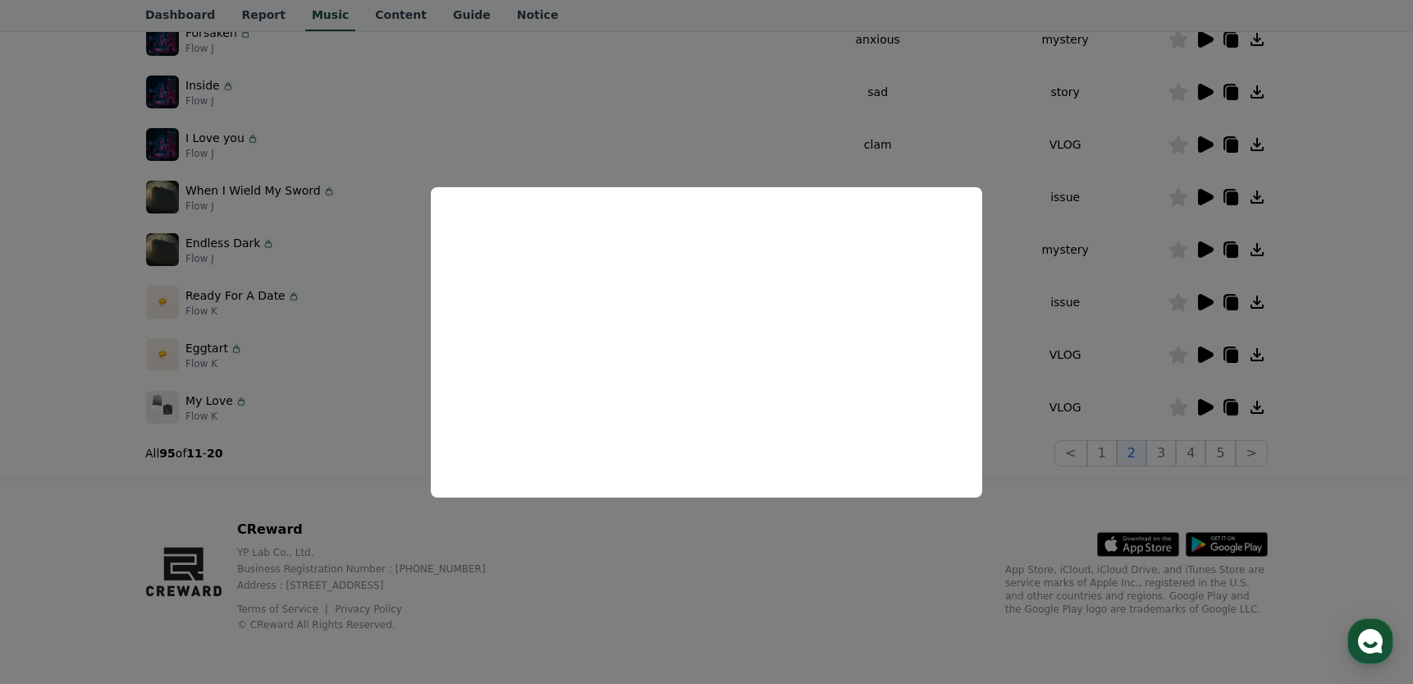
click at [840, 540] on button "close modal" at bounding box center [706, 342] width 1413 height 684
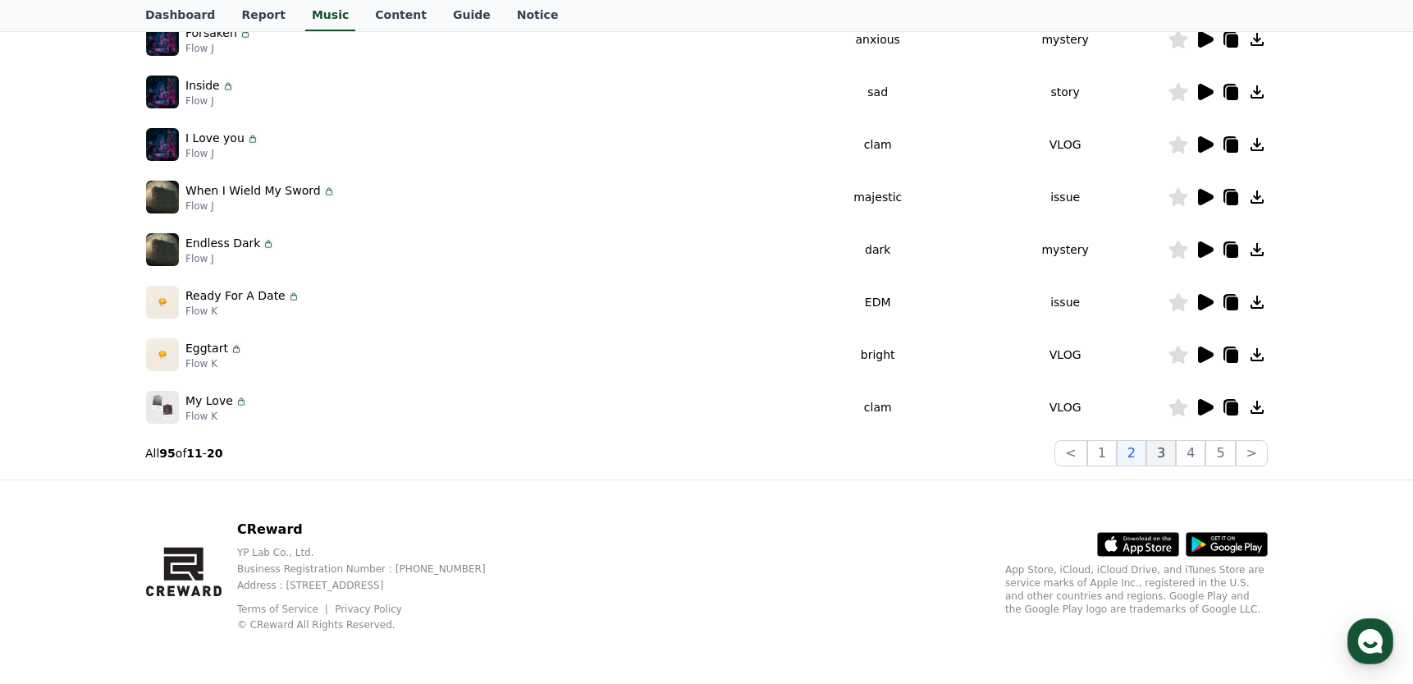
click at [1167, 457] on button "3" at bounding box center [1162, 453] width 30 height 26
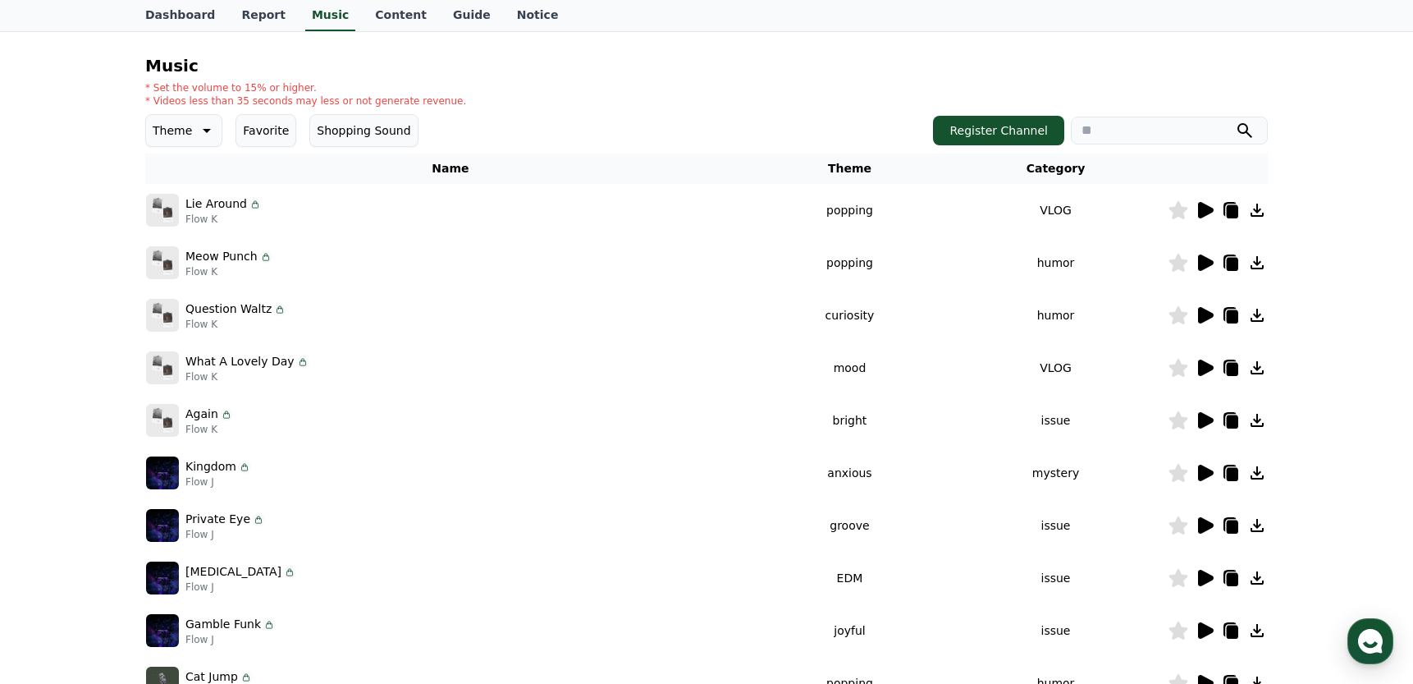
scroll to position [178, 0]
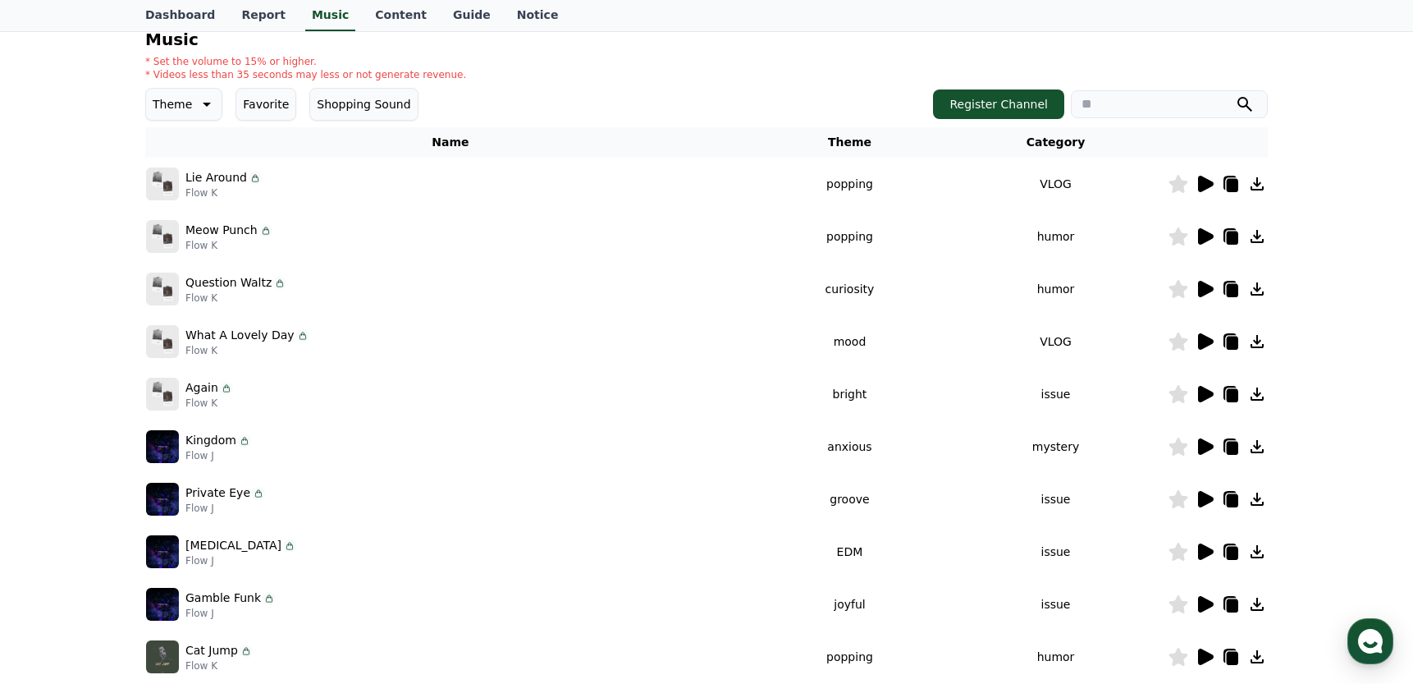
click at [1206, 181] on icon at bounding box center [1206, 184] width 16 height 16
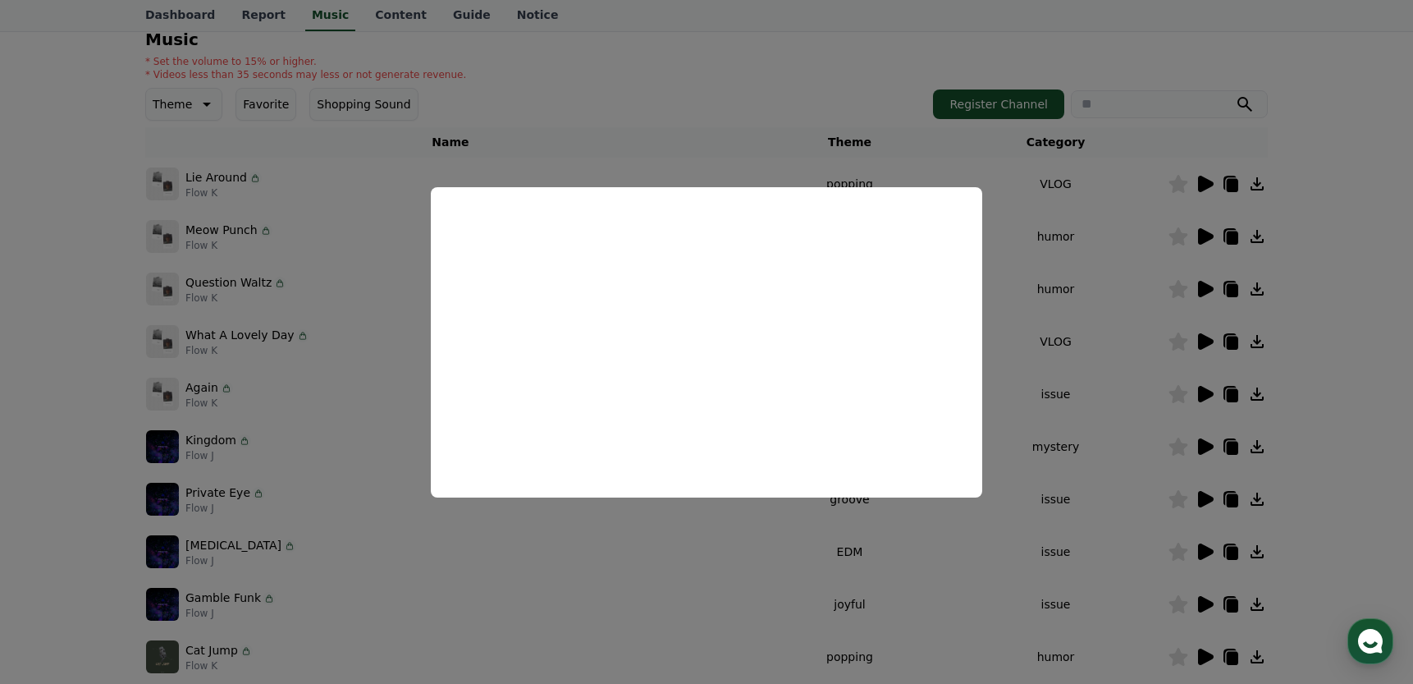
click at [745, 549] on button "close modal" at bounding box center [706, 342] width 1413 height 684
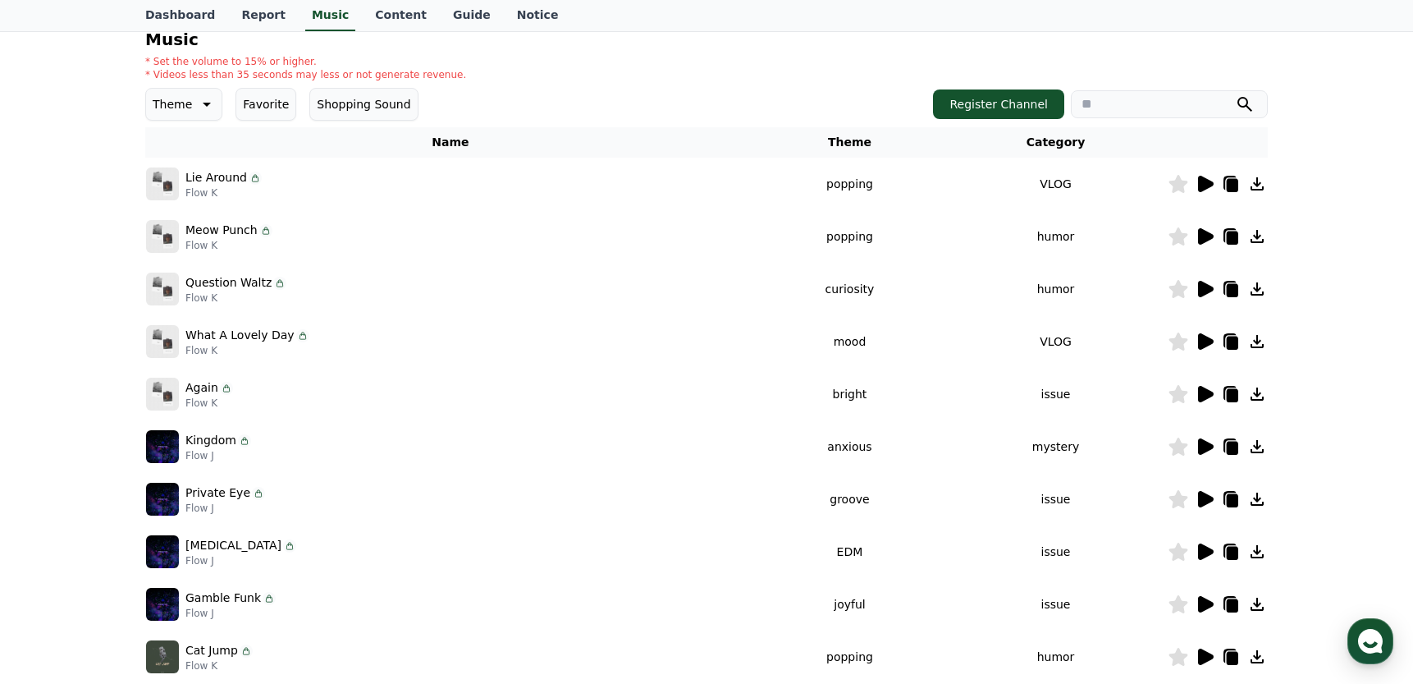
click at [1207, 231] on icon at bounding box center [1206, 236] width 16 height 16
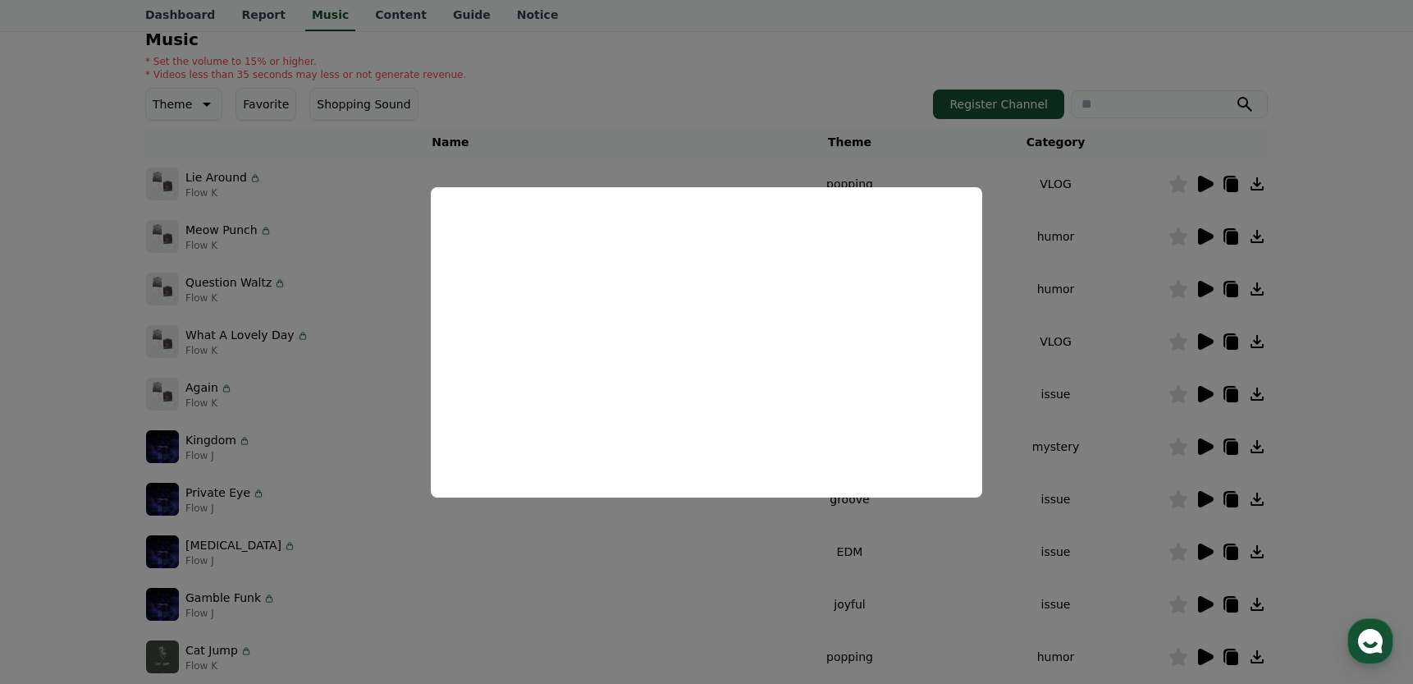
click at [851, 53] on button "close modal" at bounding box center [706, 342] width 1413 height 684
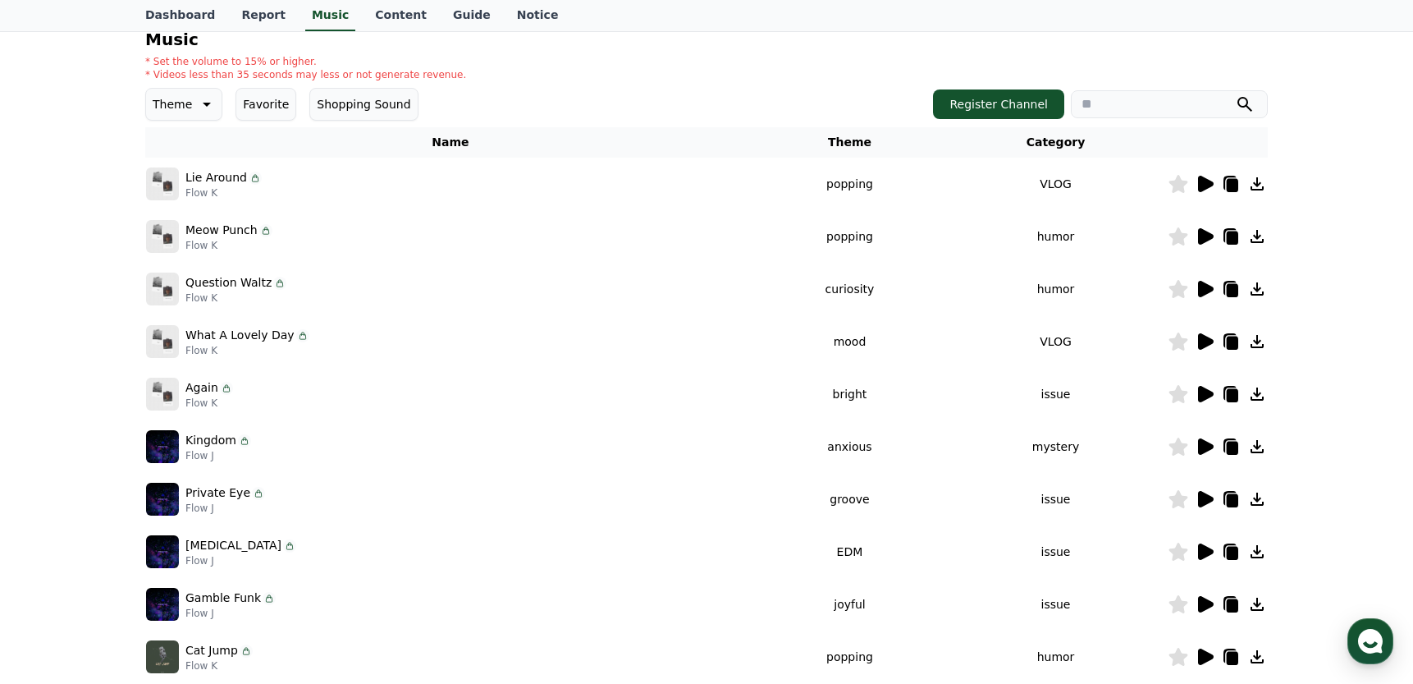
click at [1203, 286] on icon at bounding box center [1206, 289] width 16 height 16
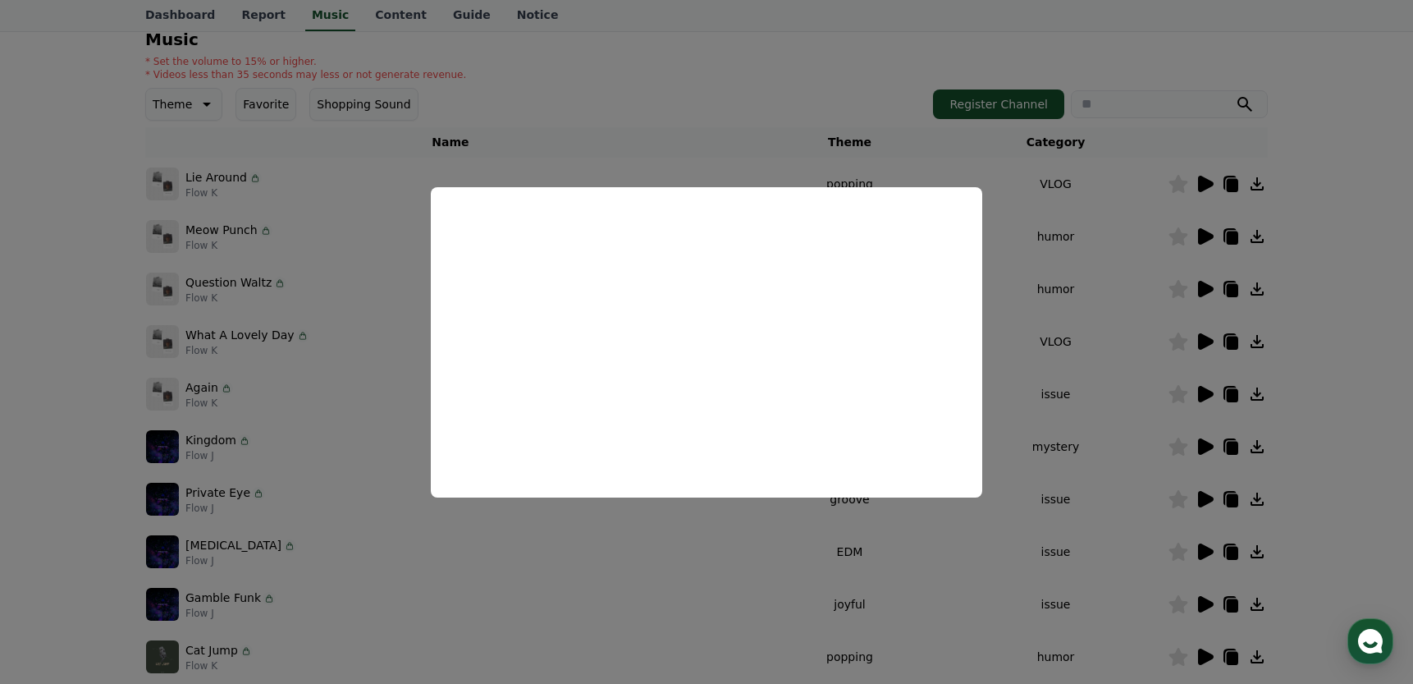
click at [882, 53] on button "close modal" at bounding box center [706, 342] width 1413 height 684
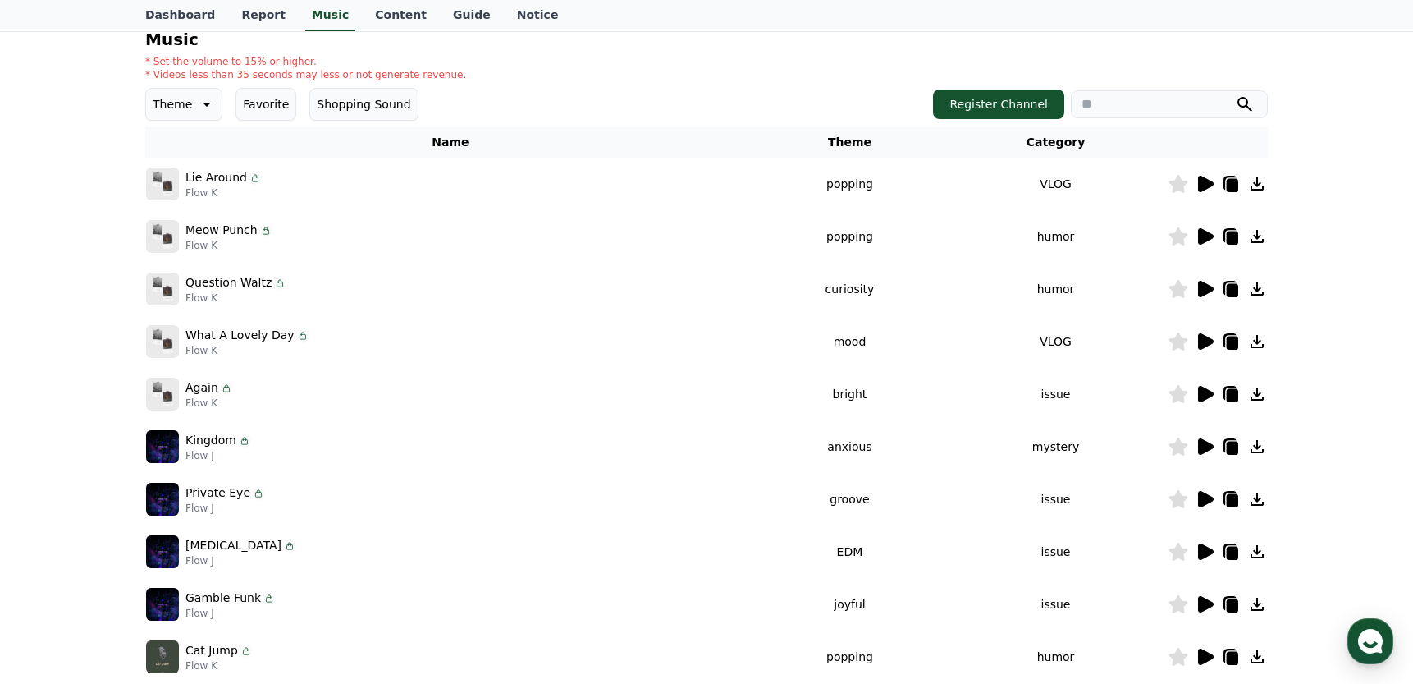
click at [1201, 444] on icon at bounding box center [1206, 446] width 16 height 16
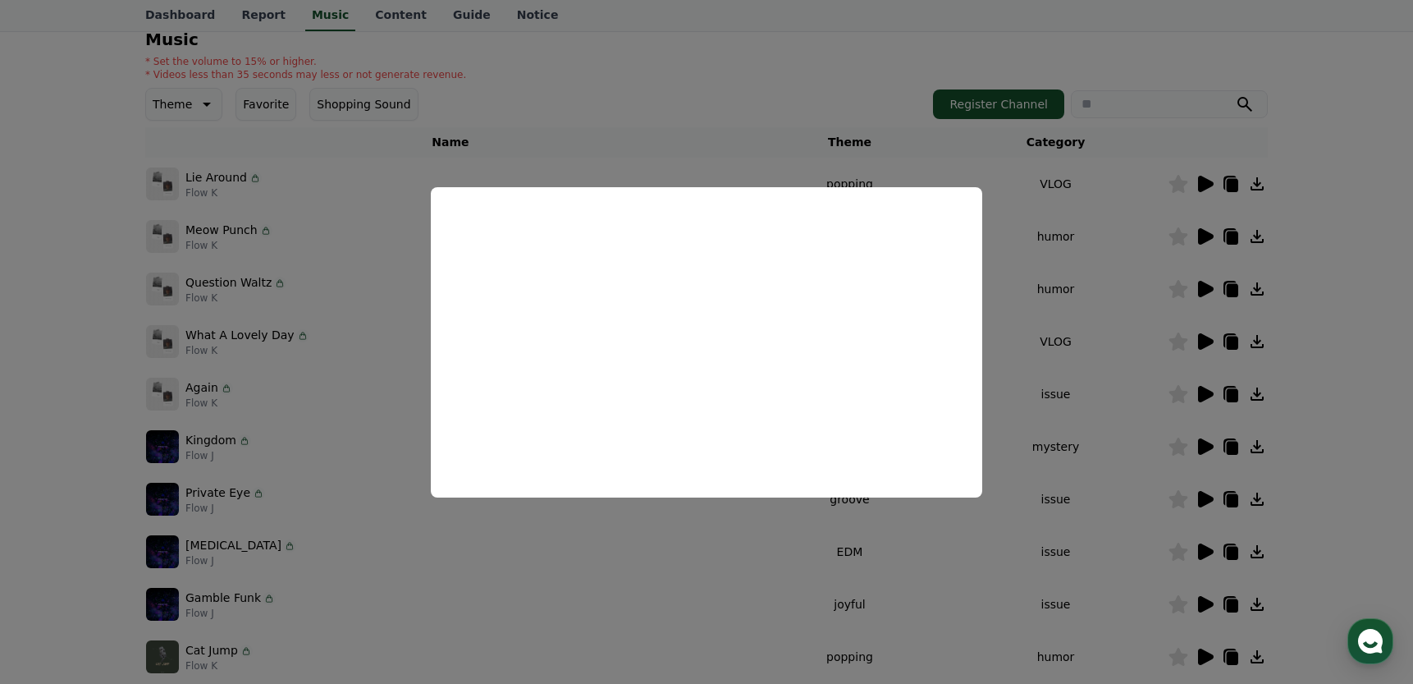
click at [911, 39] on button "close modal" at bounding box center [706, 342] width 1413 height 684
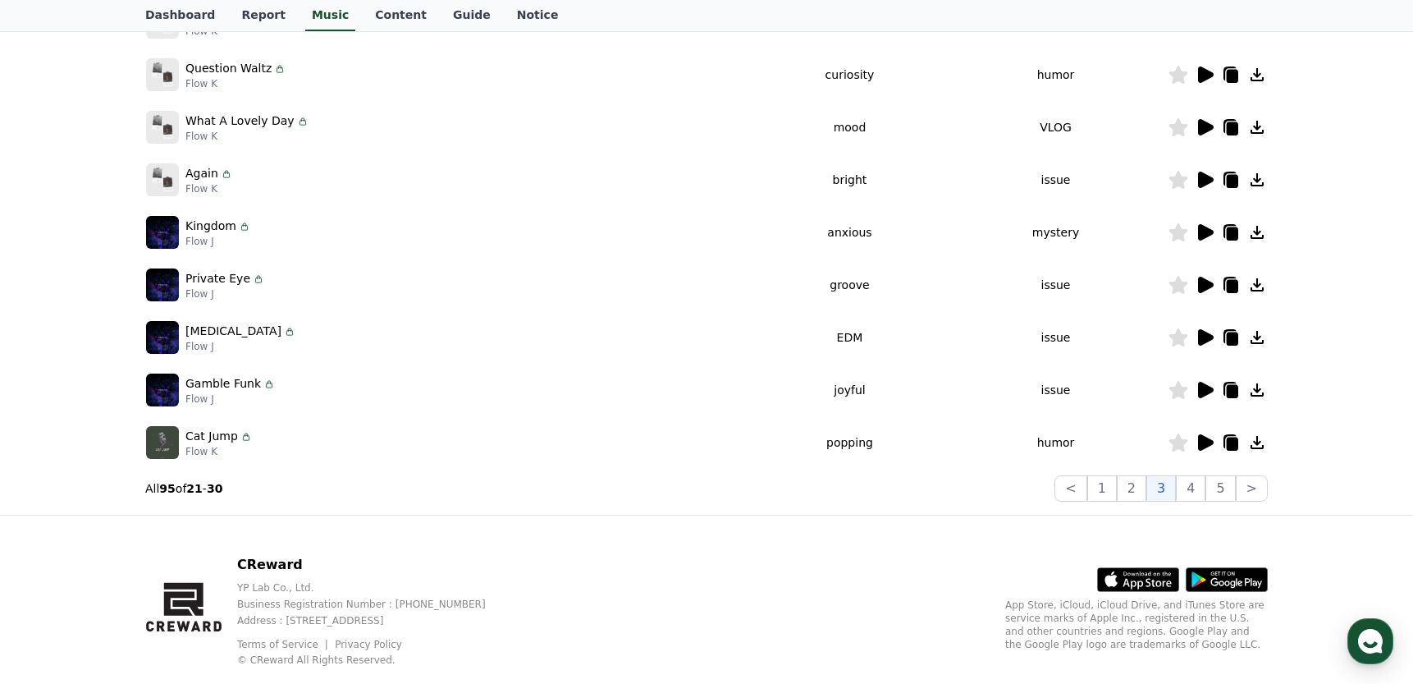
scroll to position [428, 0]
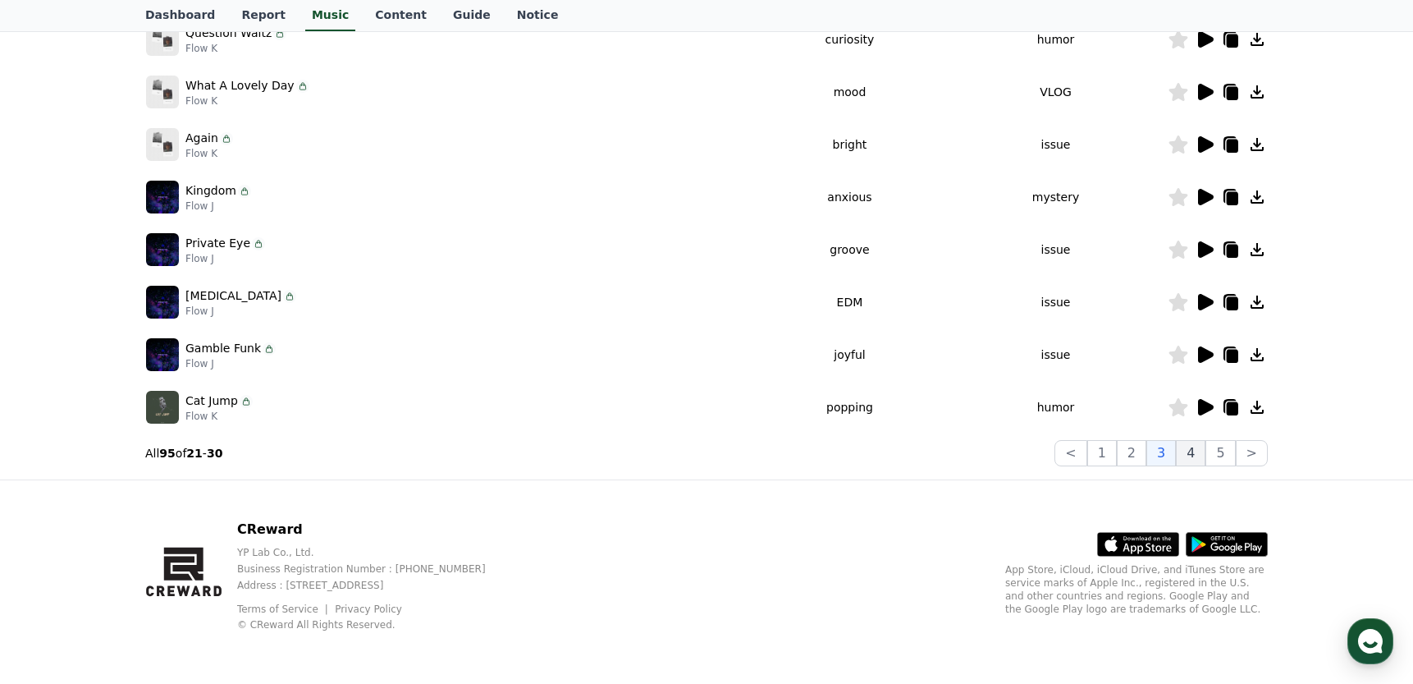
click at [1202, 454] on button "4" at bounding box center [1191, 453] width 30 height 26
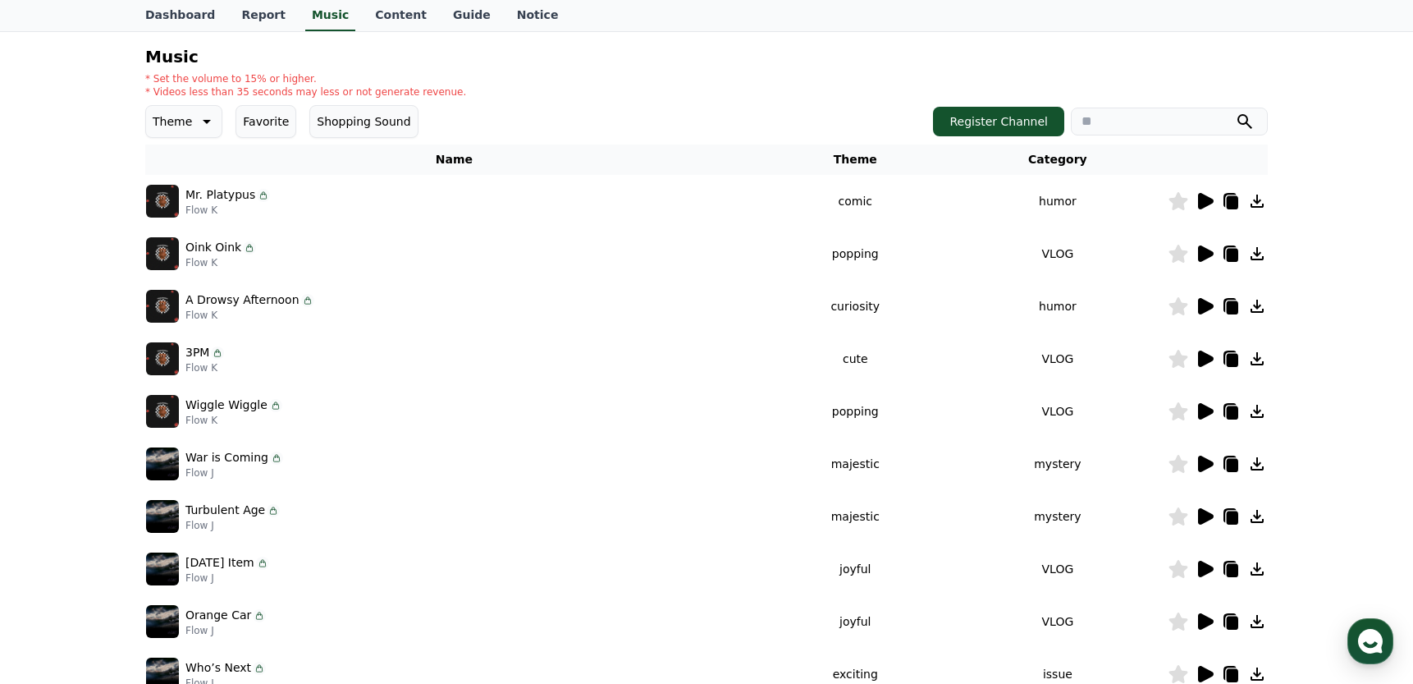
scroll to position [160, 0]
click at [1203, 194] on icon at bounding box center [1205, 202] width 20 height 20
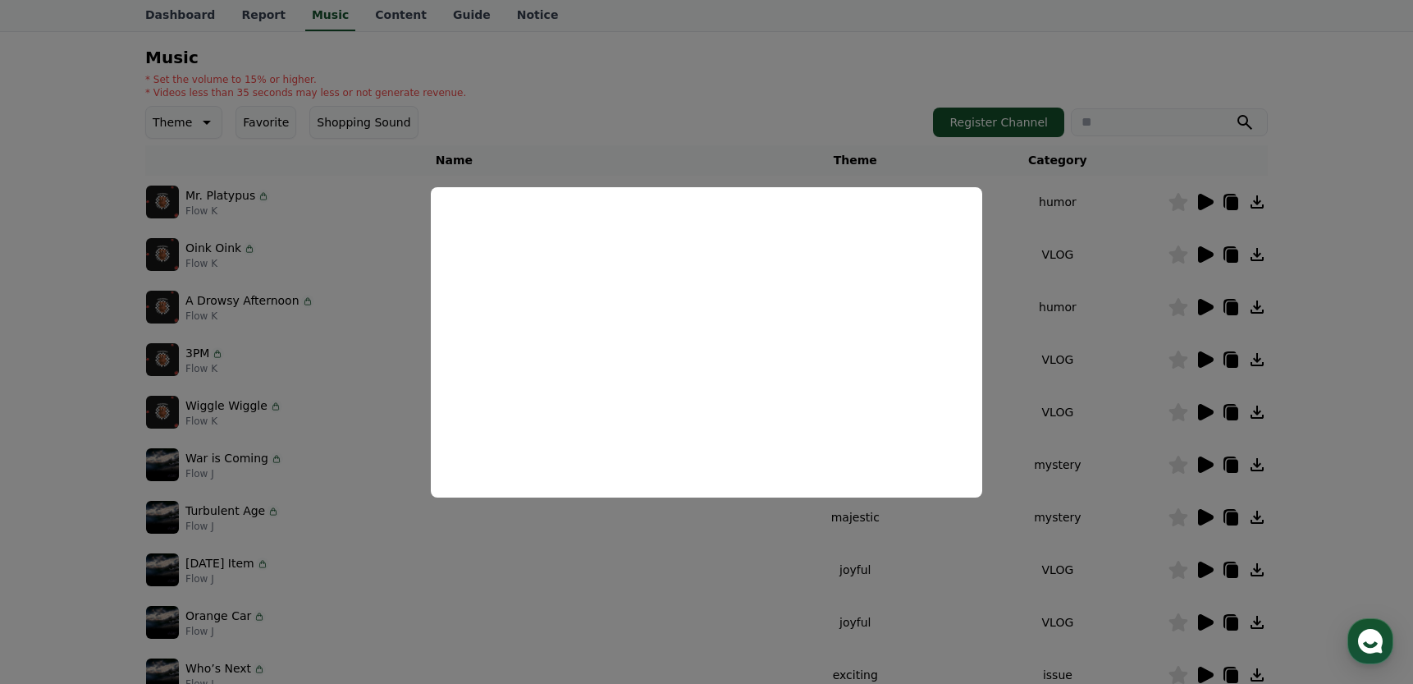
click at [915, 29] on button "close modal" at bounding box center [706, 342] width 1413 height 684
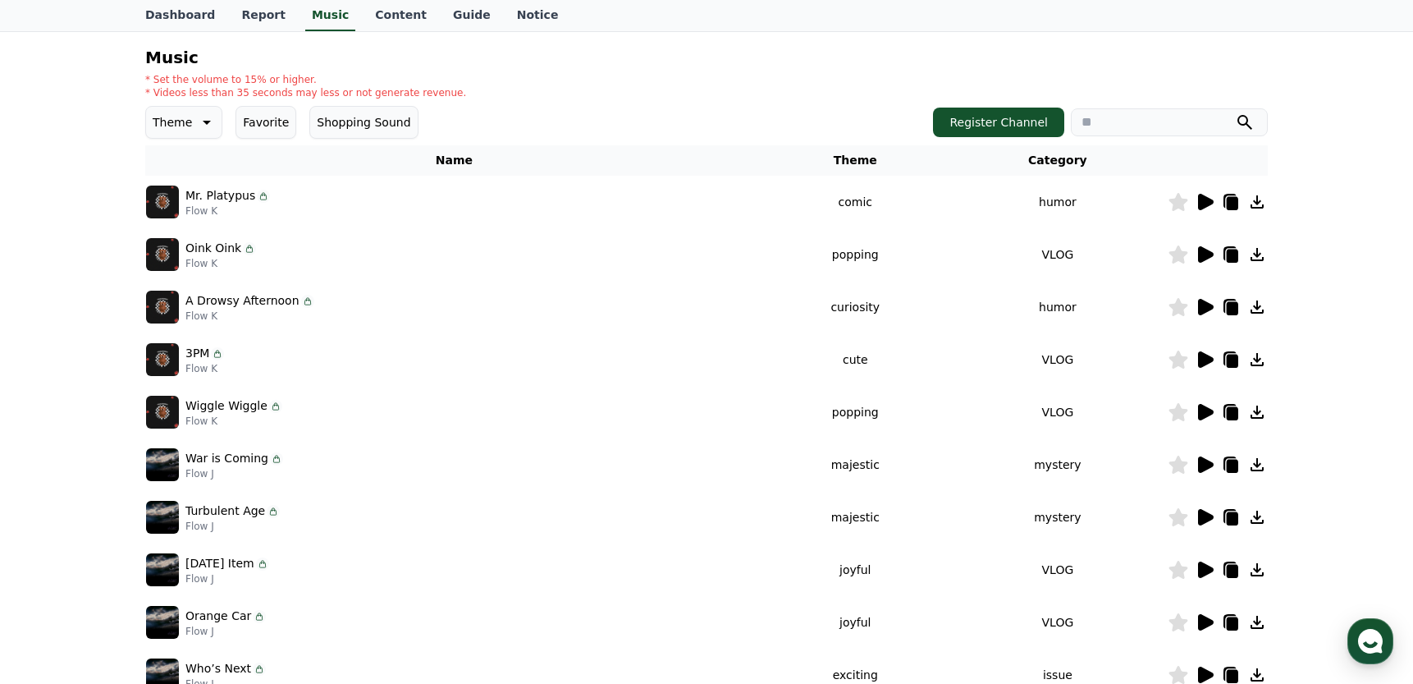
scroll to position [0, 0]
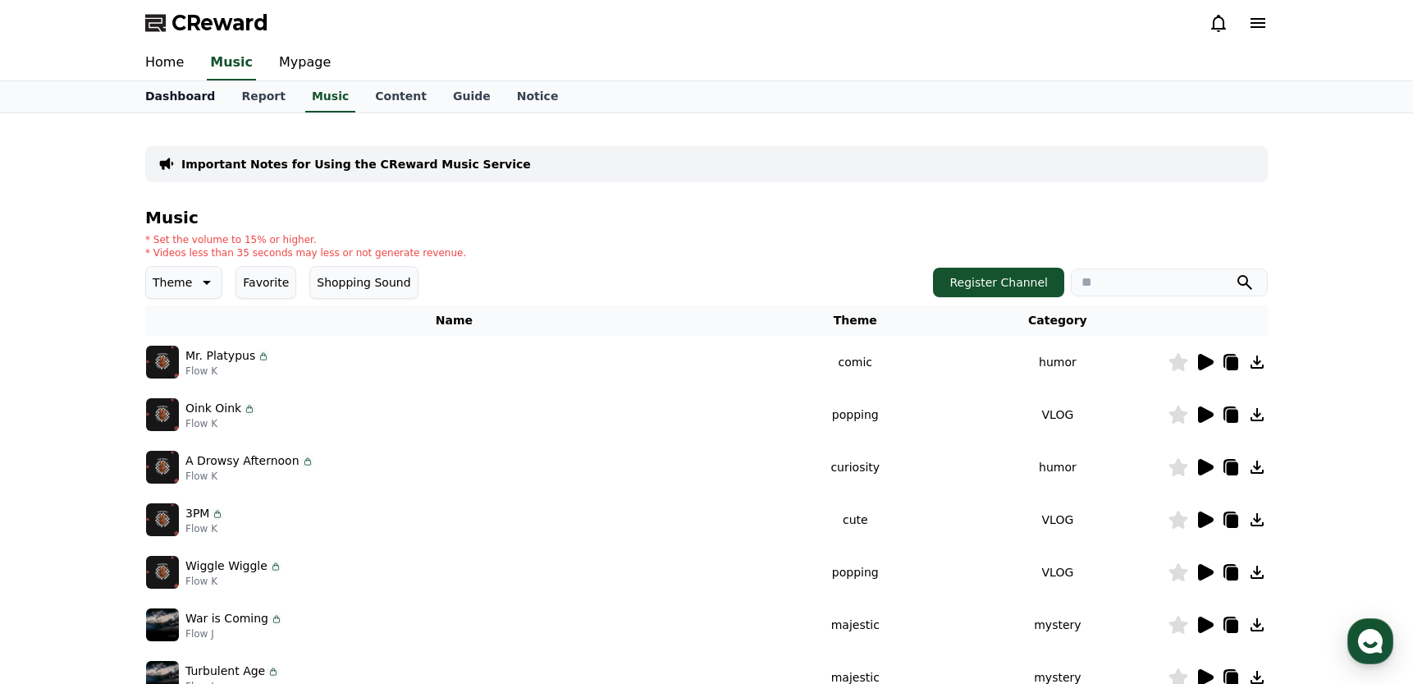
click at [190, 99] on link "Dashboard" at bounding box center [180, 96] width 96 height 31
